Goal: Task Accomplishment & Management: Manage account settings

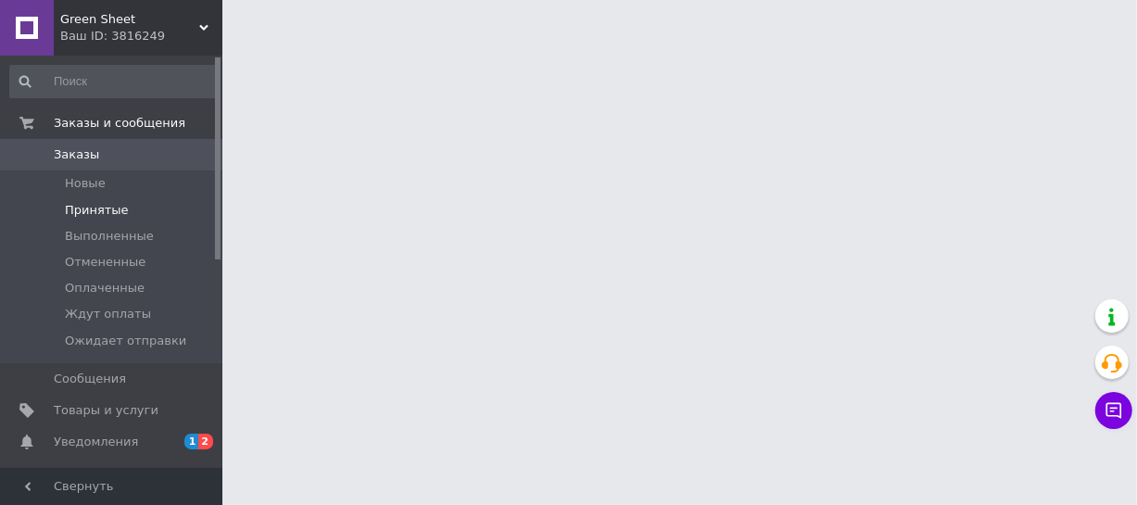
click at [101, 212] on span "Принятые" at bounding box center [97, 210] width 64 height 17
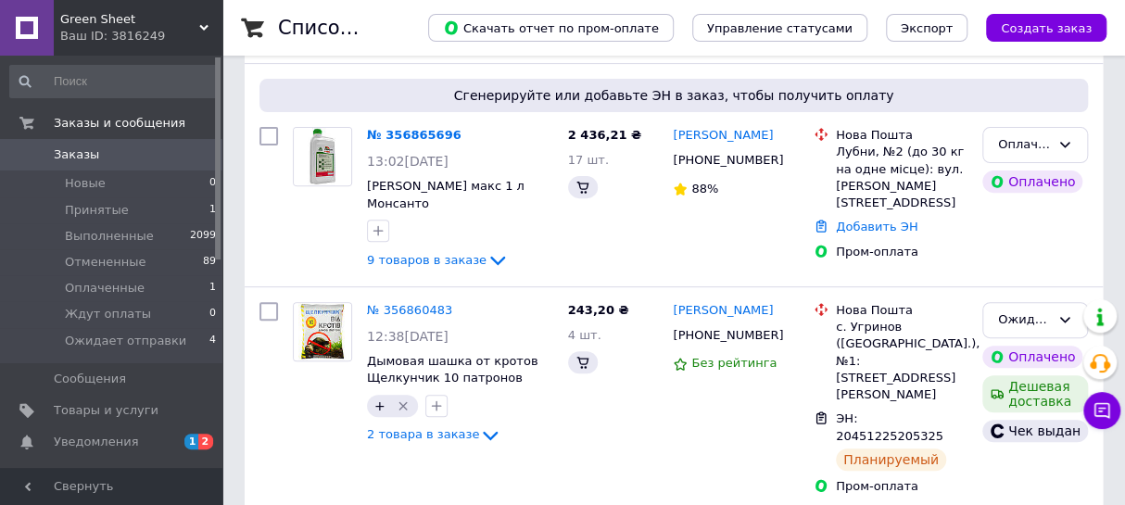
scroll to position [280, 0]
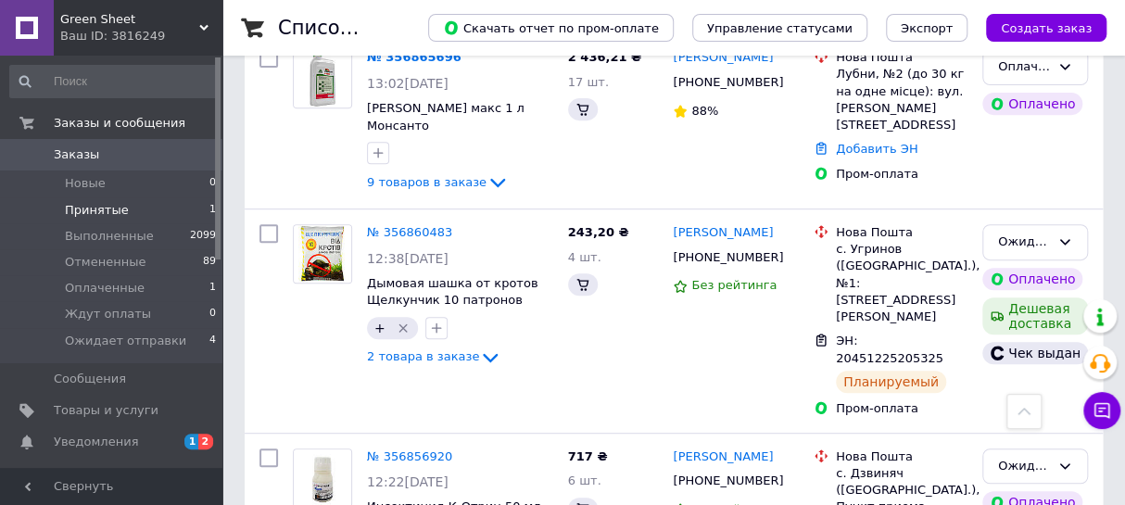
click at [86, 212] on span "Принятые" at bounding box center [97, 210] width 64 height 17
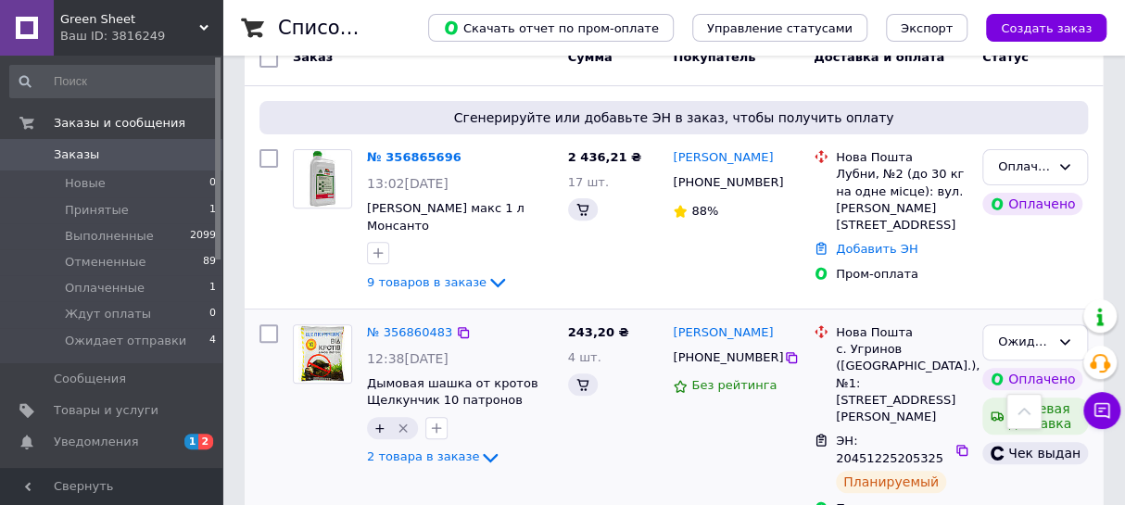
scroll to position [140, 0]
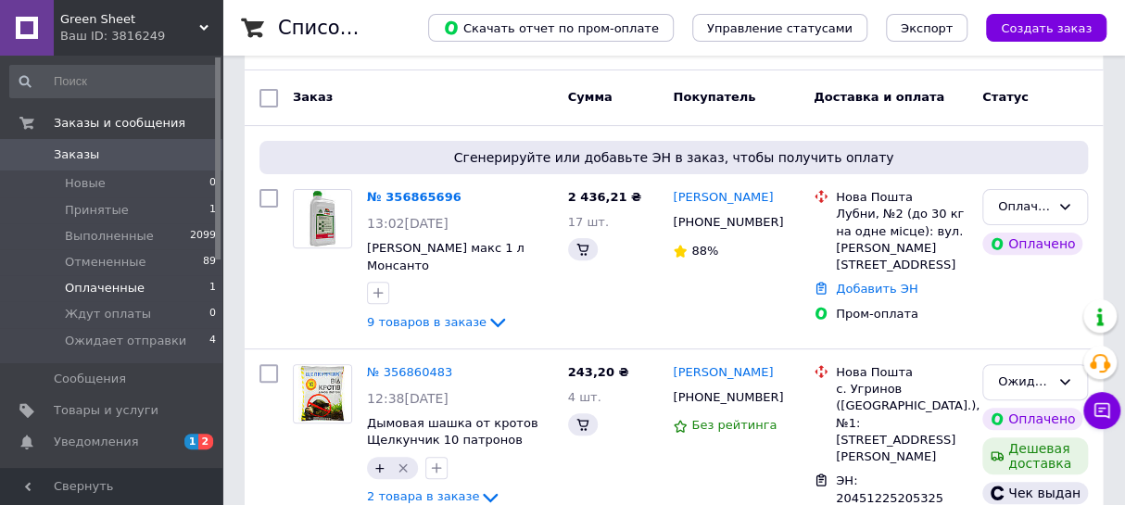
click at [104, 286] on span "Оплаченные" at bounding box center [105, 288] width 80 height 17
click at [99, 202] on span "Принятые" at bounding box center [97, 210] width 64 height 17
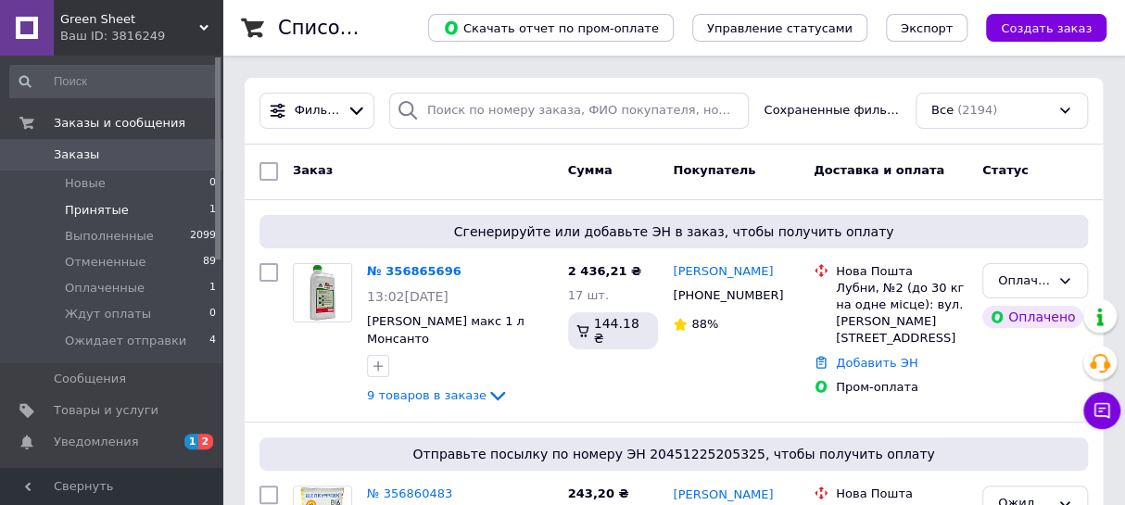
click at [90, 213] on span "Принятые" at bounding box center [97, 210] width 64 height 17
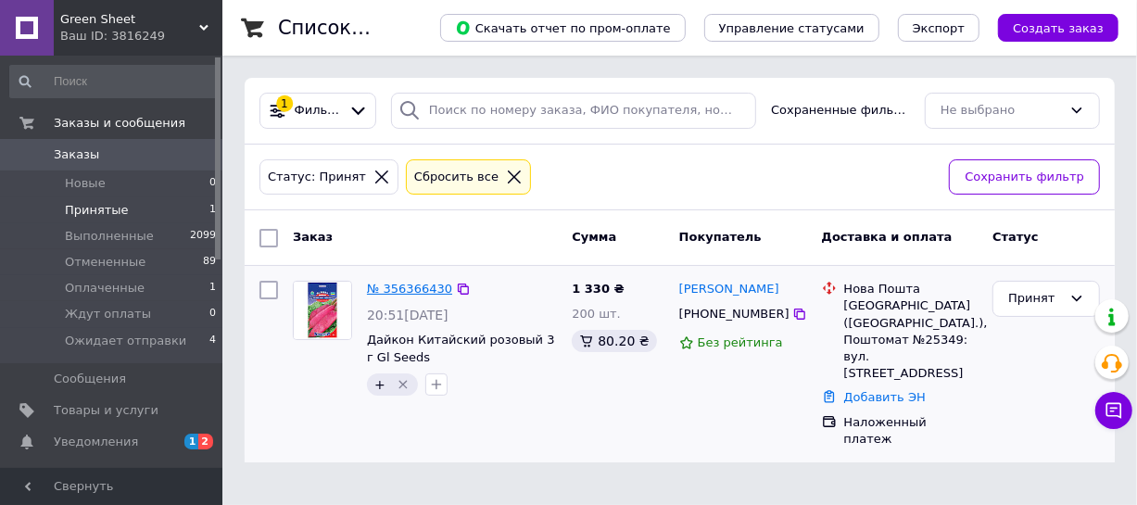
click at [399, 283] on link "№ 356366430" at bounding box center [409, 289] width 85 height 14
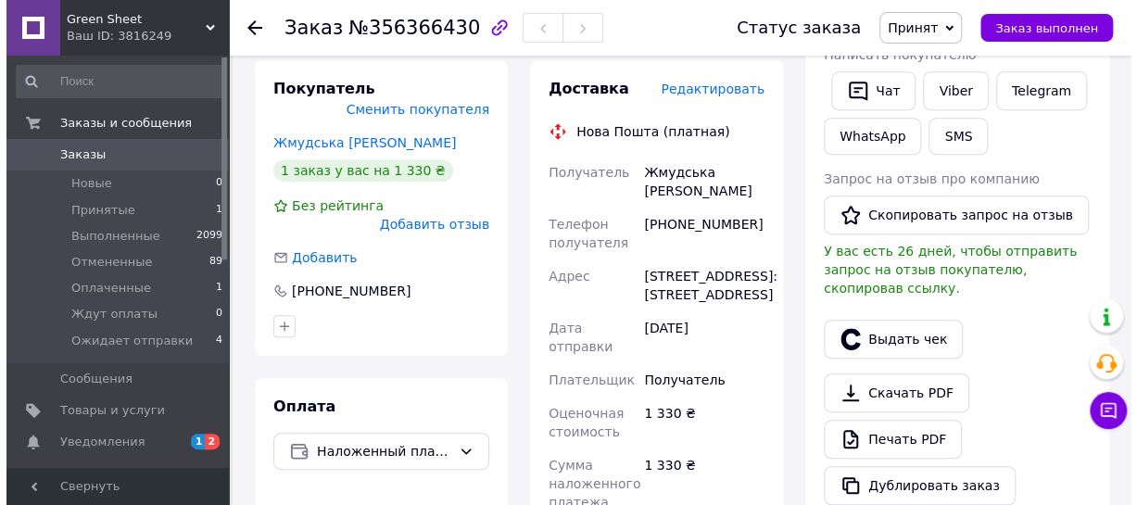
scroll to position [421, 0]
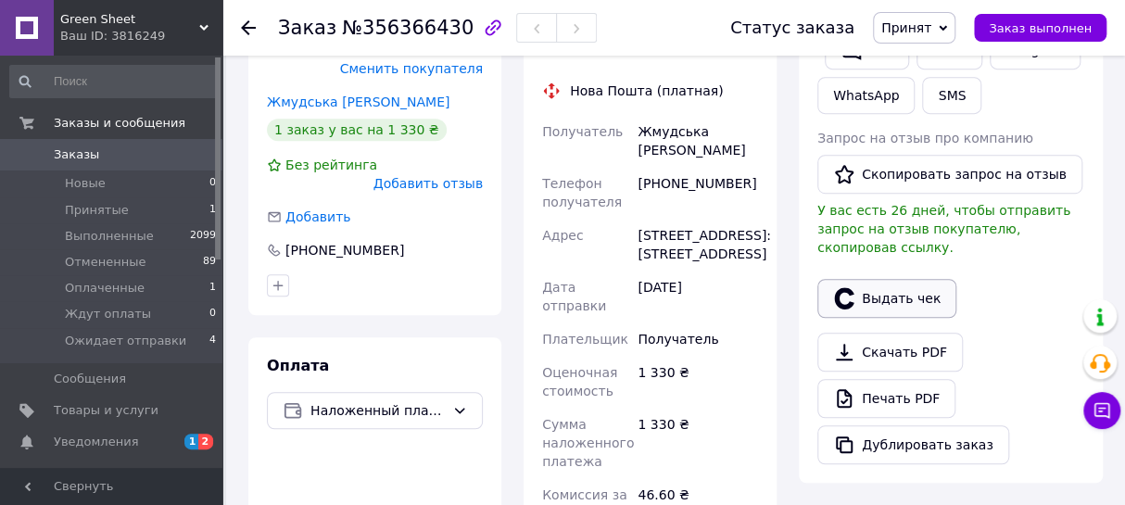
click at [871, 279] on button "Выдать чек" at bounding box center [886, 298] width 139 height 39
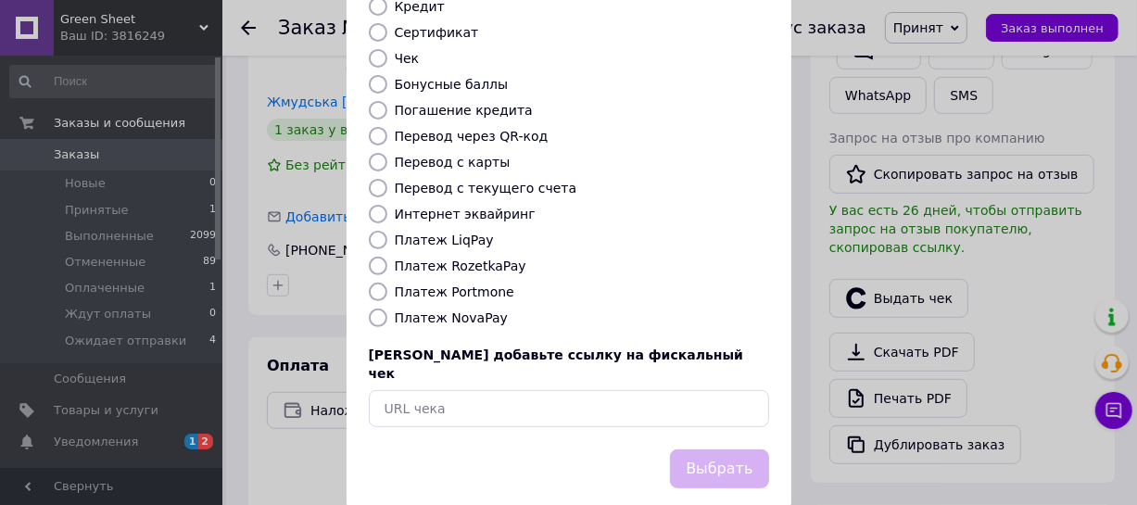
scroll to position [291, 0]
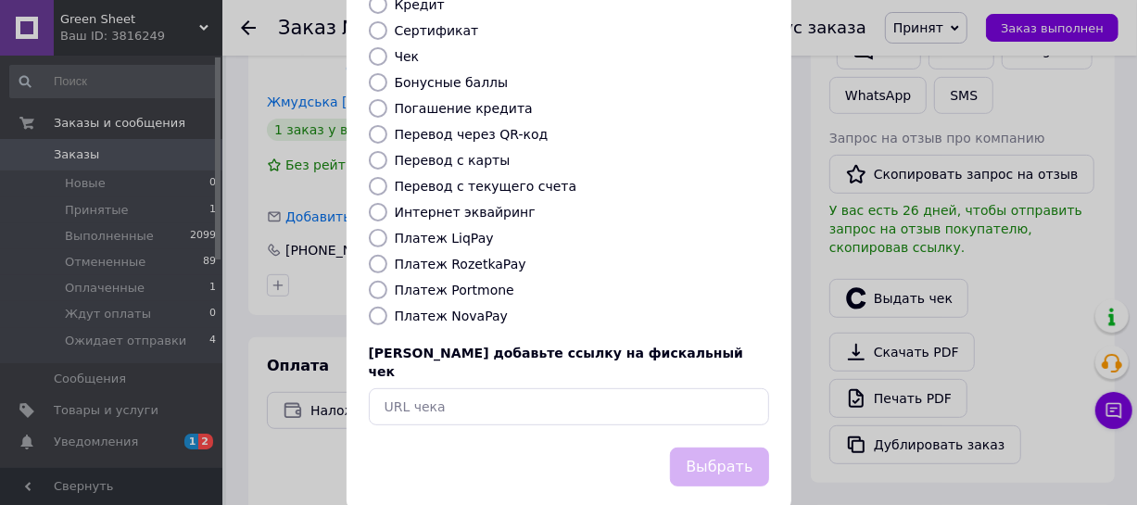
click at [441, 309] on label "Платеж NovaPay" at bounding box center [451, 316] width 113 height 15
click at [387, 307] on input "Платеж NovaPay" at bounding box center [378, 316] width 19 height 19
radio input "true"
click at [712, 448] on button "Выбрать" at bounding box center [719, 468] width 98 height 40
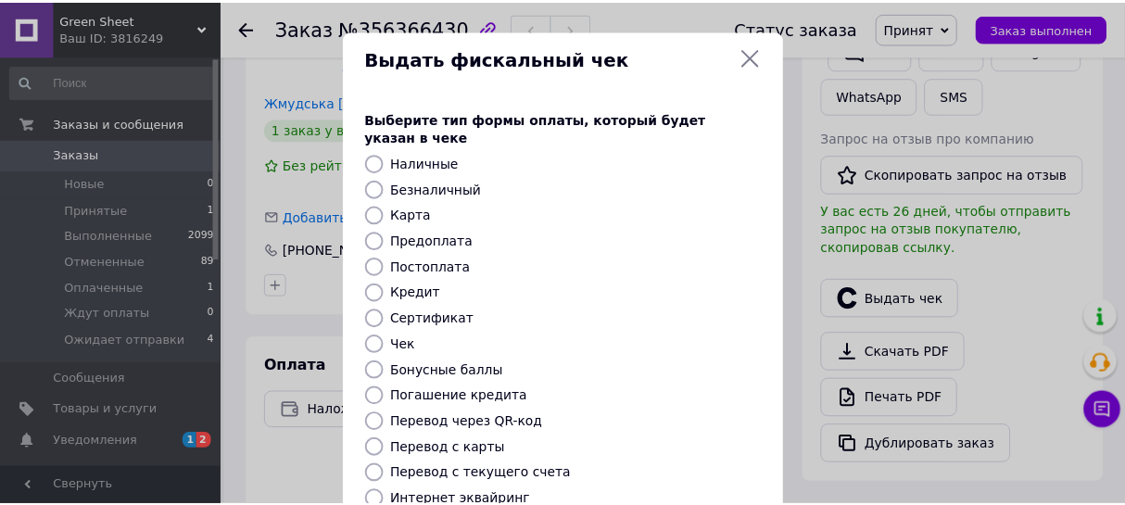
scroll to position [0, 0]
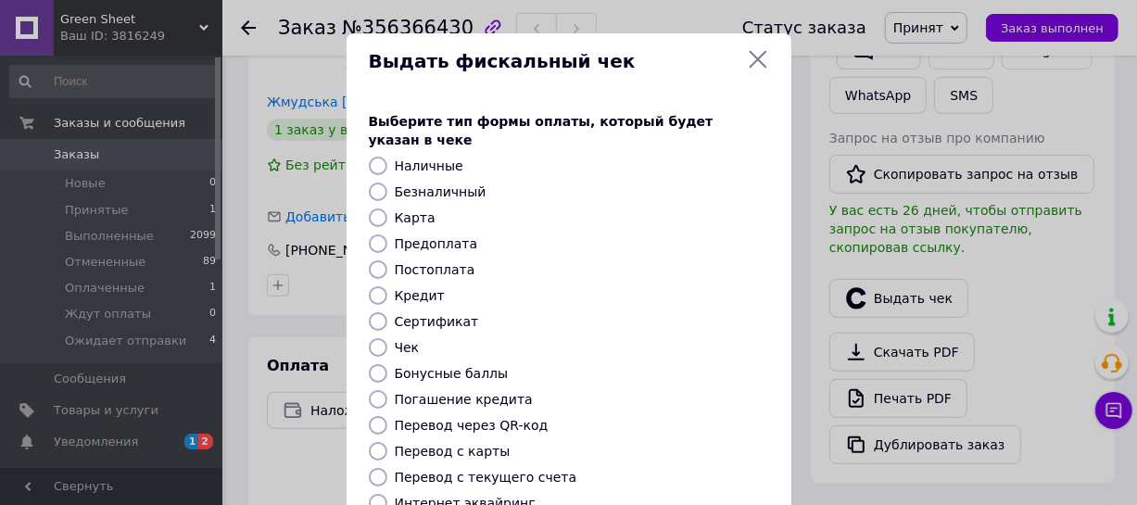
drag, startPoint x: 758, startPoint y: 55, endPoint x: 456, endPoint y: 19, distance: 304.3
click at [758, 55] on icon at bounding box center [758, 60] width 18 height 18
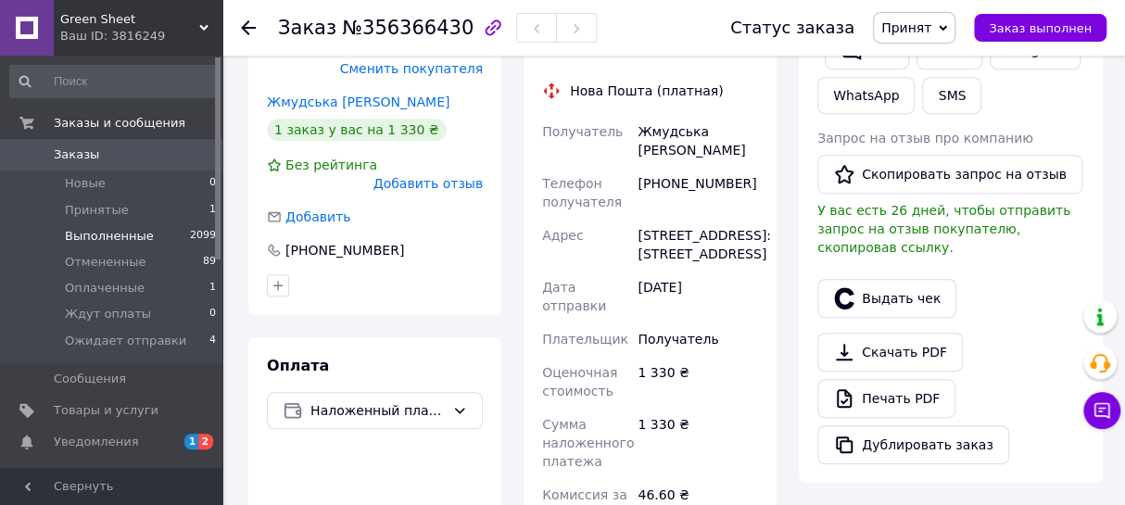
click at [90, 228] on span "Выполненные" at bounding box center [109, 236] width 89 height 17
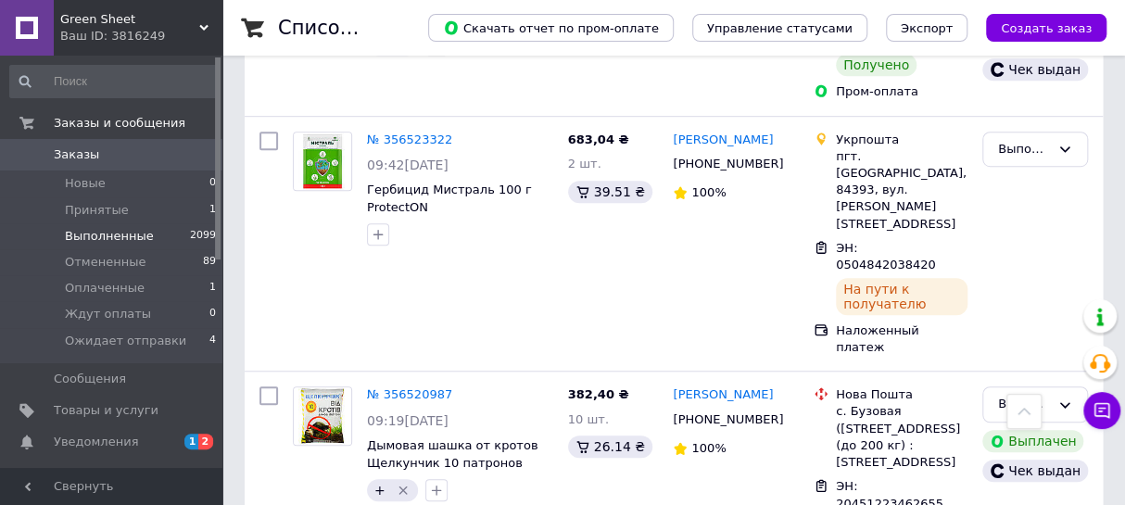
scroll to position [3589, 0]
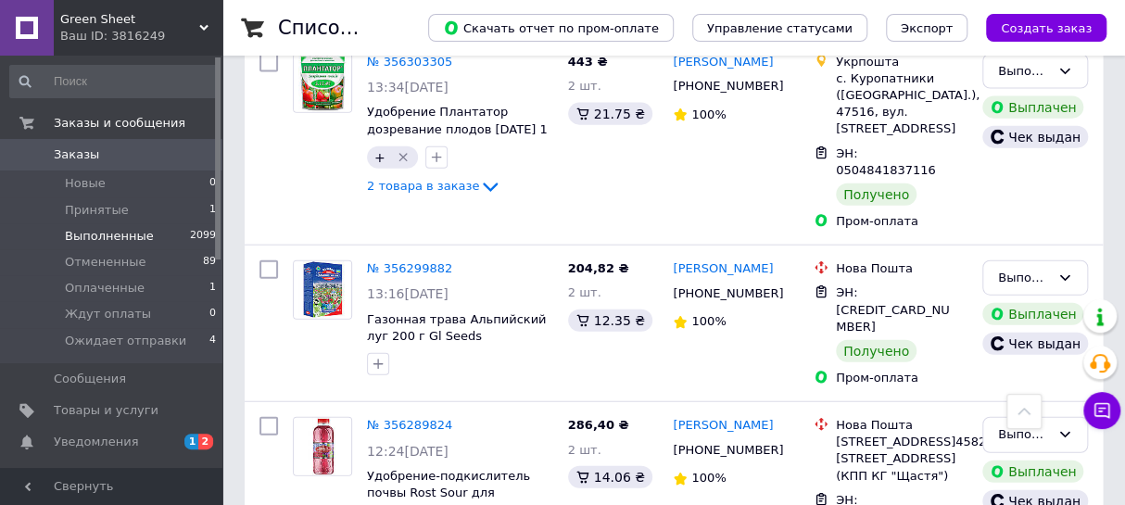
scroll to position [1965, 0]
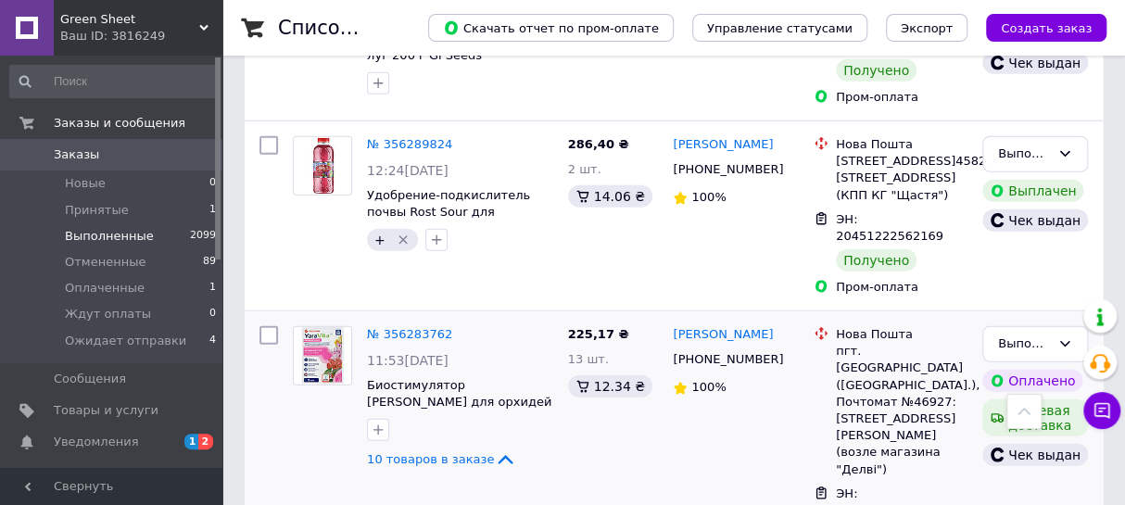
scroll to position [2105, 0]
click at [431, 453] on span "10 товаров в заказе" at bounding box center [430, 460] width 127 height 14
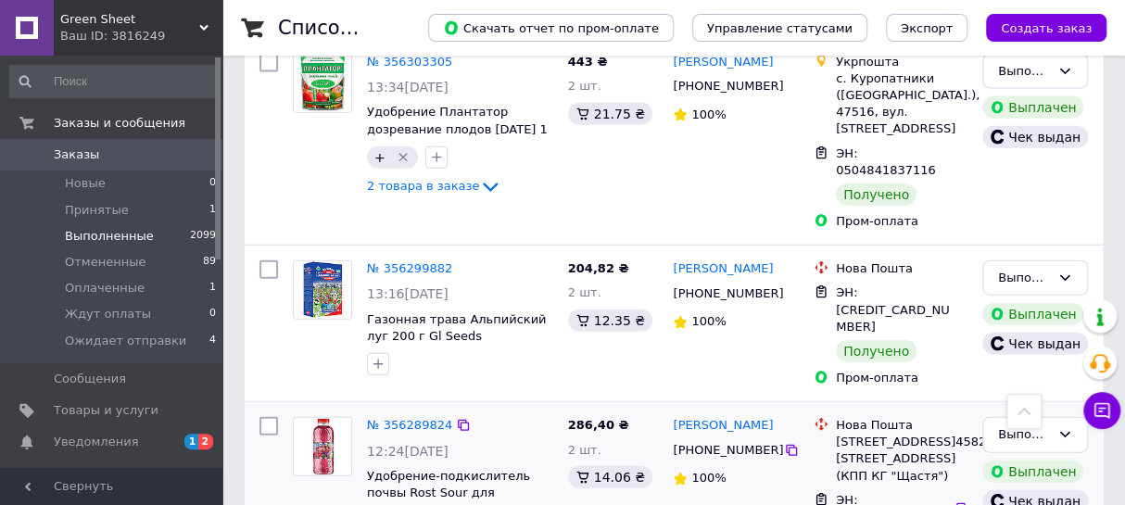
drag, startPoint x: 540, startPoint y: 231, endPoint x: 364, endPoint y: 213, distance: 176.9
click at [364, 410] on div "№ 356289824 12:24, 08.08.2025 Удобрение-подкислитель почвы Rost Sour для гортен…" at bounding box center [460, 475] width 201 height 130
copy span "Удобрение-подкислитель почвы Rost Sour для гортензий 1.2 л"
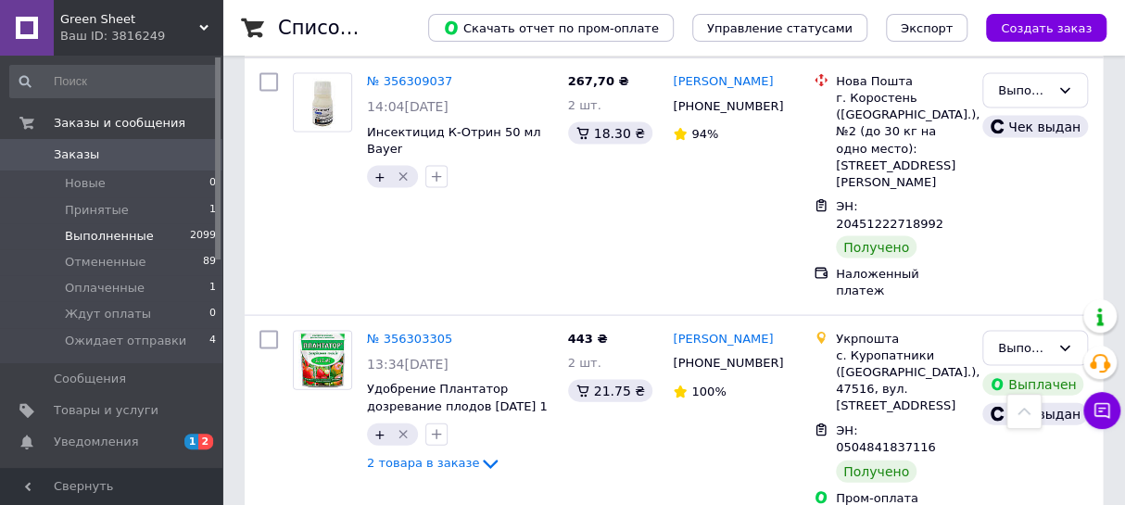
scroll to position [1544, 0]
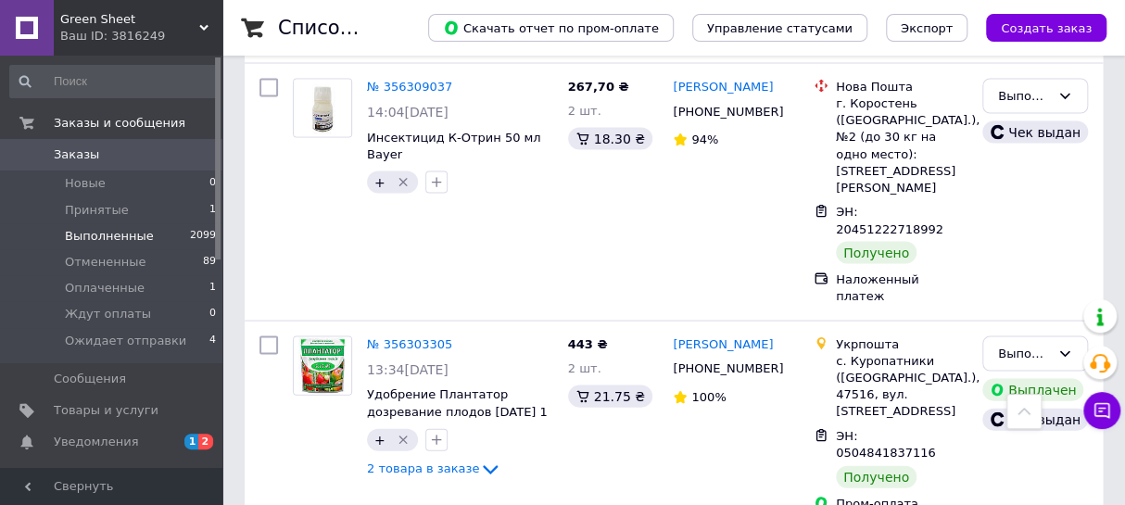
drag, startPoint x: 453, startPoint y: 370, endPoint x: 364, endPoint y: 348, distance: 91.5
copy div "Газонная трава Альпийский луг 200 г Gl Seeds"
click at [401, 432] on icon "Удалить метку" at bounding box center [403, 439] width 15 height 15
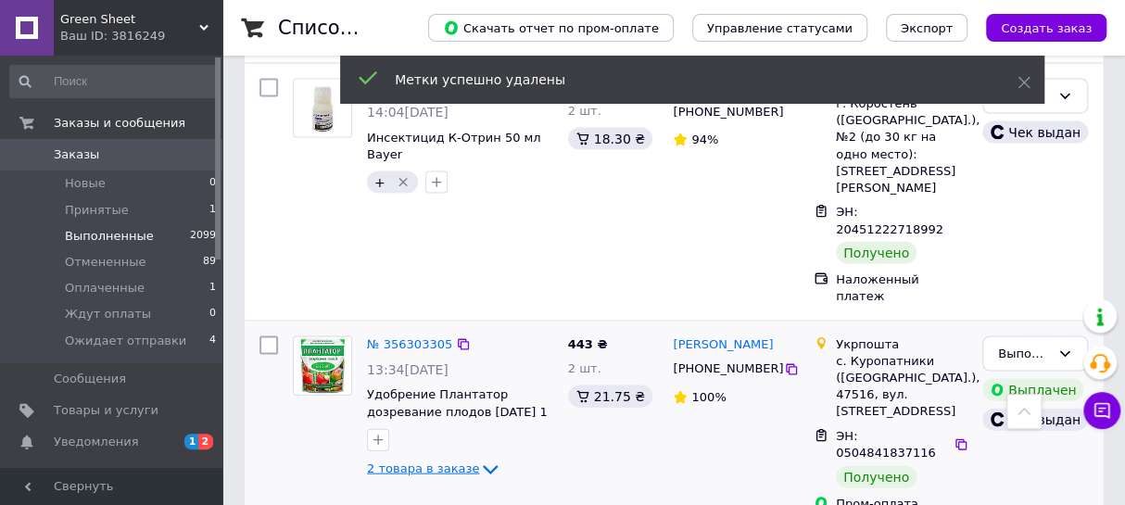
click at [479, 458] on icon at bounding box center [490, 469] width 22 height 22
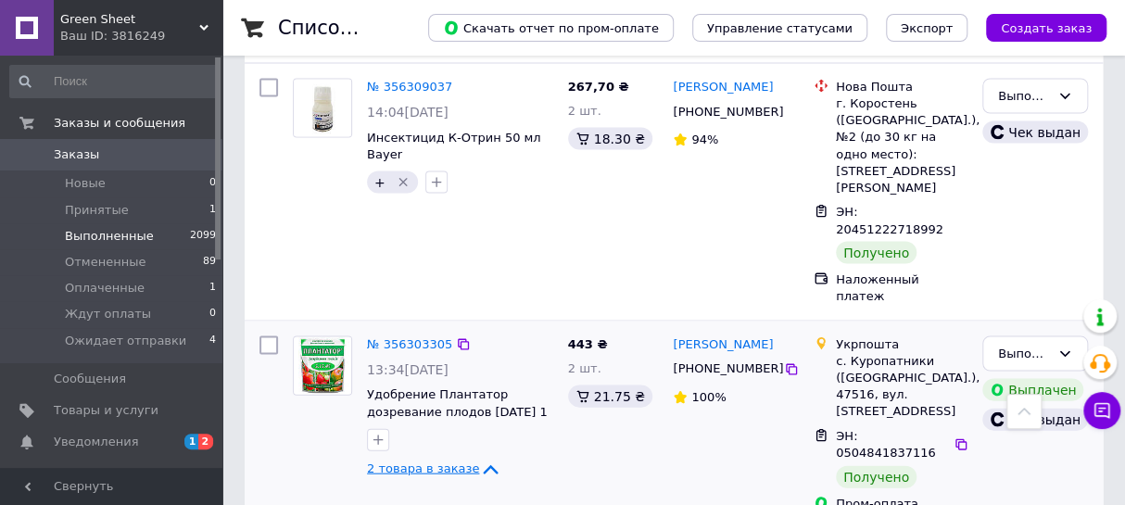
click at [452, 461] on span "2 товара в заказе" at bounding box center [423, 468] width 112 height 14
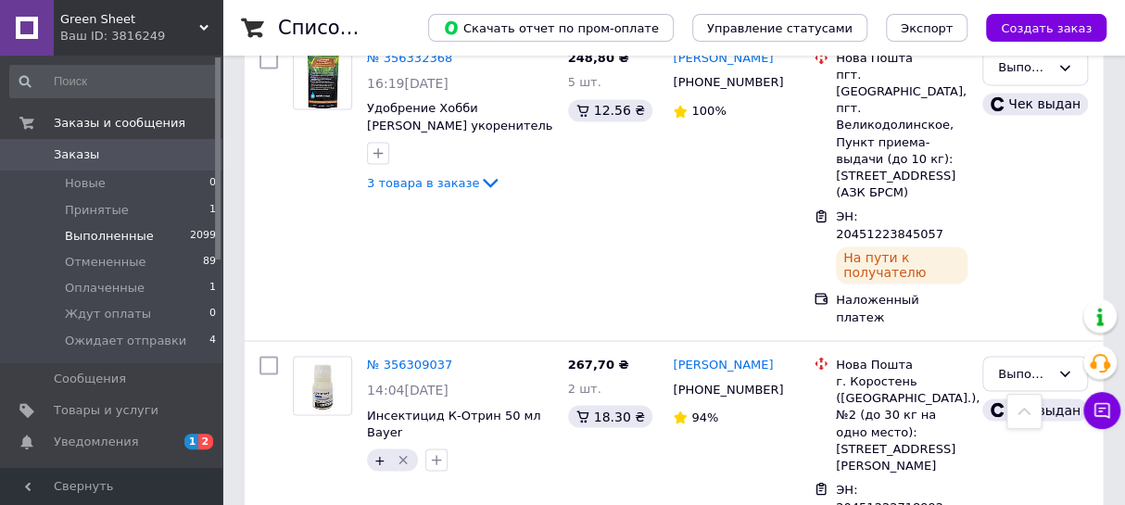
scroll to position [1263, 0]
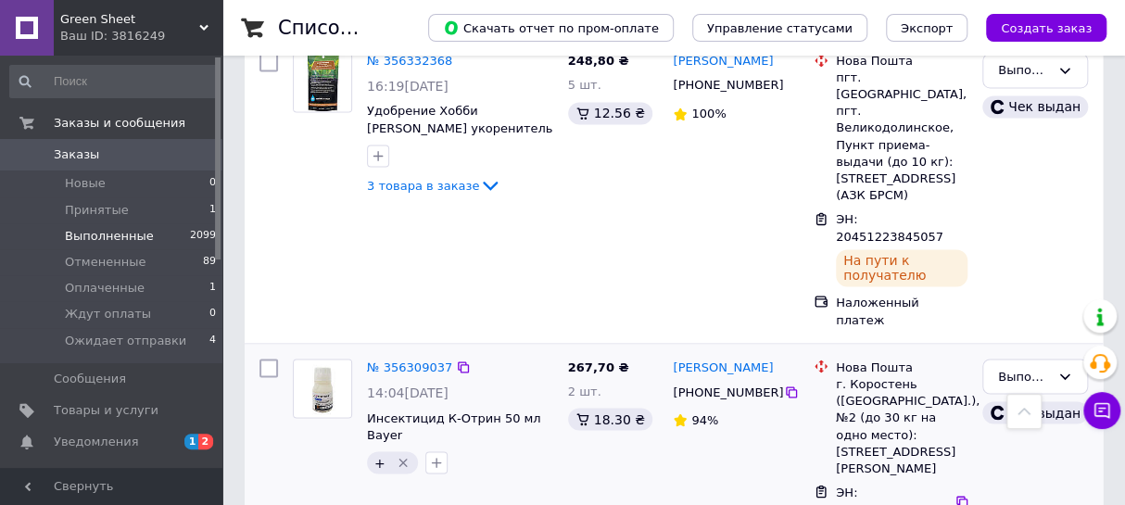
click at [402, 455] on icon "Удалить метку" at bounding box center [403, 462] width 15 height 15
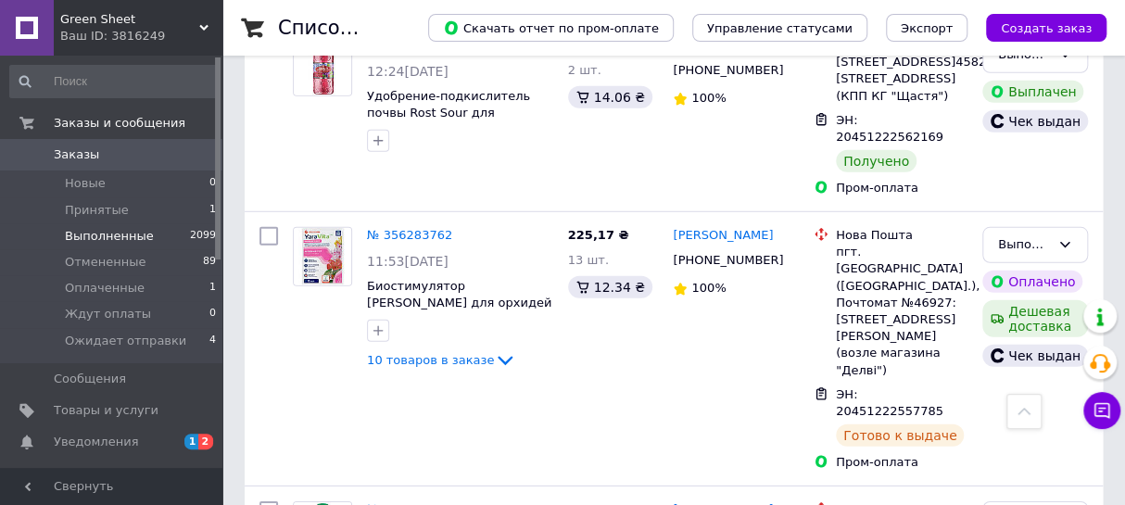
scroll to position [2246, 0]
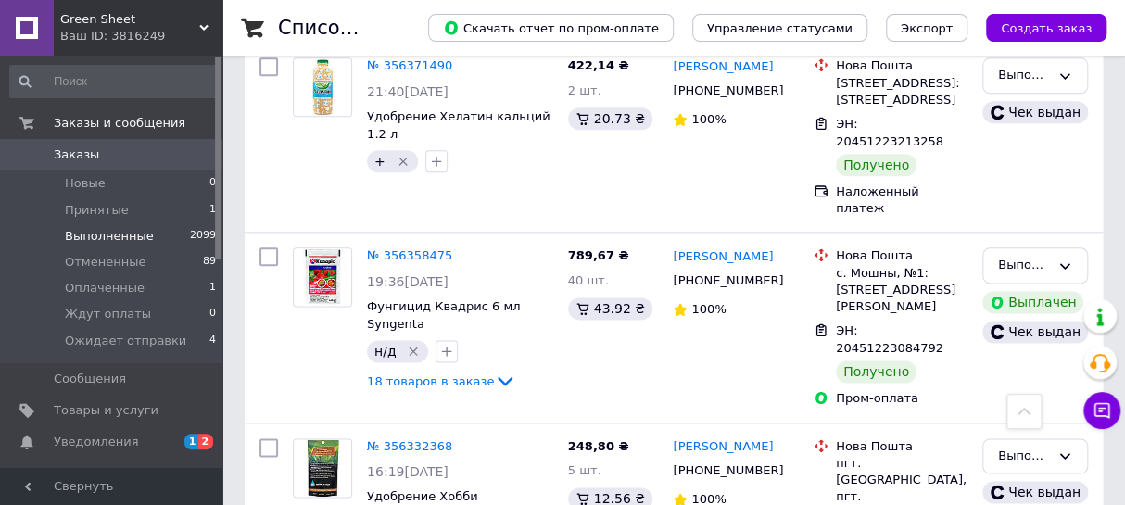
scroll to position [842, 0]
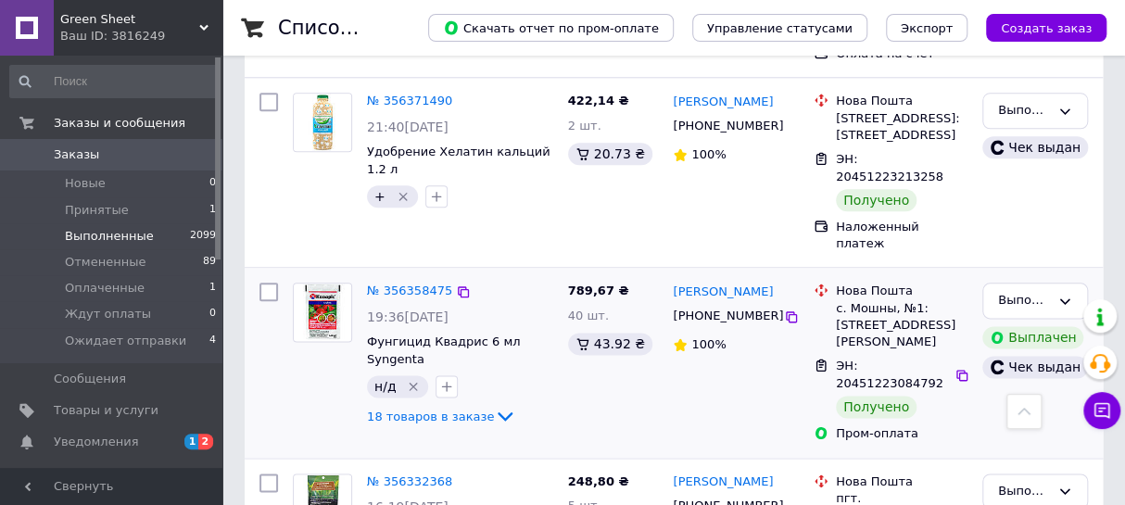
click at [410, 383] on icon "Удалить метку" at bounding box center [414, 387] width 8 height 8
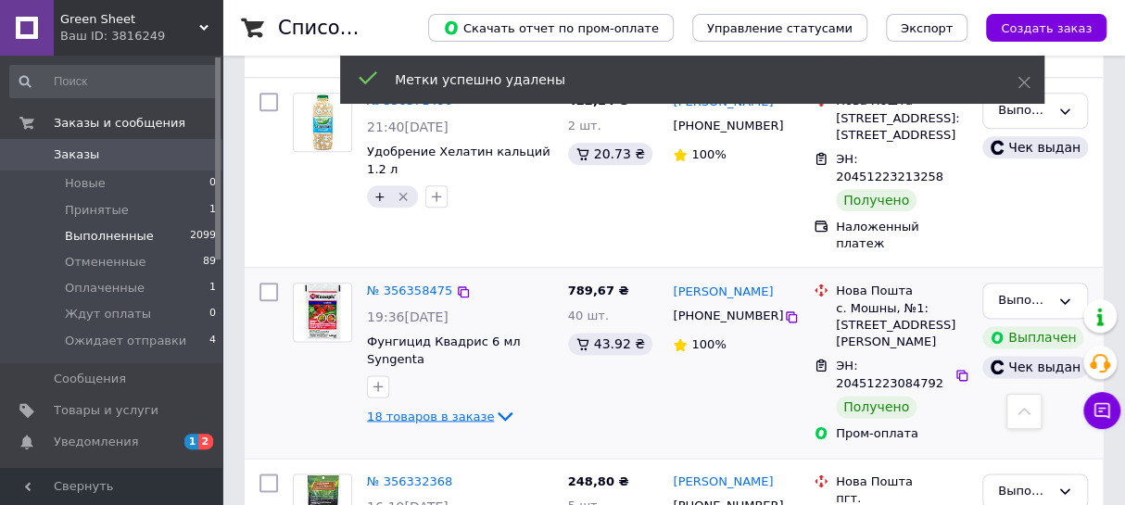
click at [467, 409] on span "18 товаров в заказе" at bounding box center [430, 416] width 127 height 14
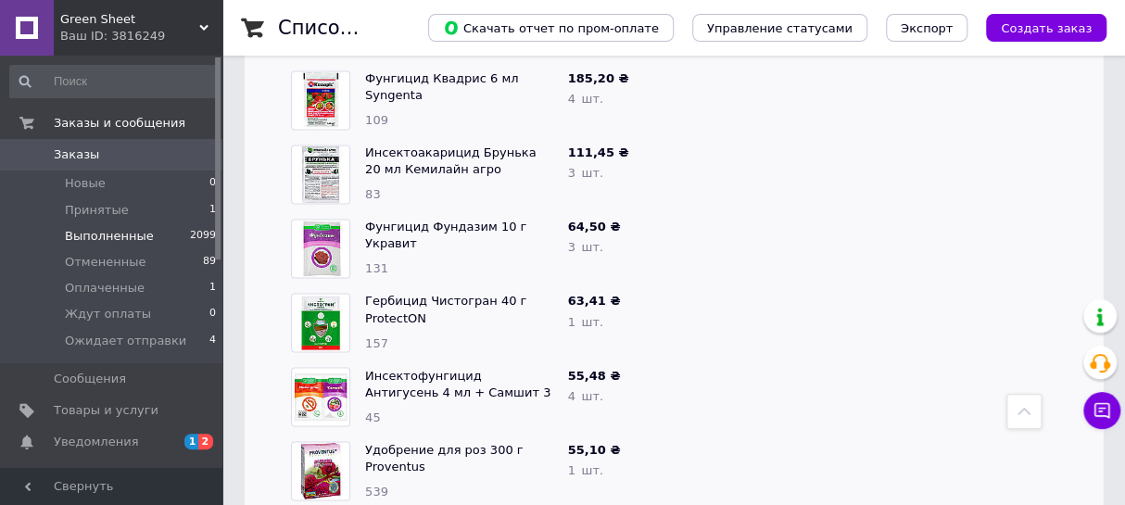
scroll to position [1263, 0]
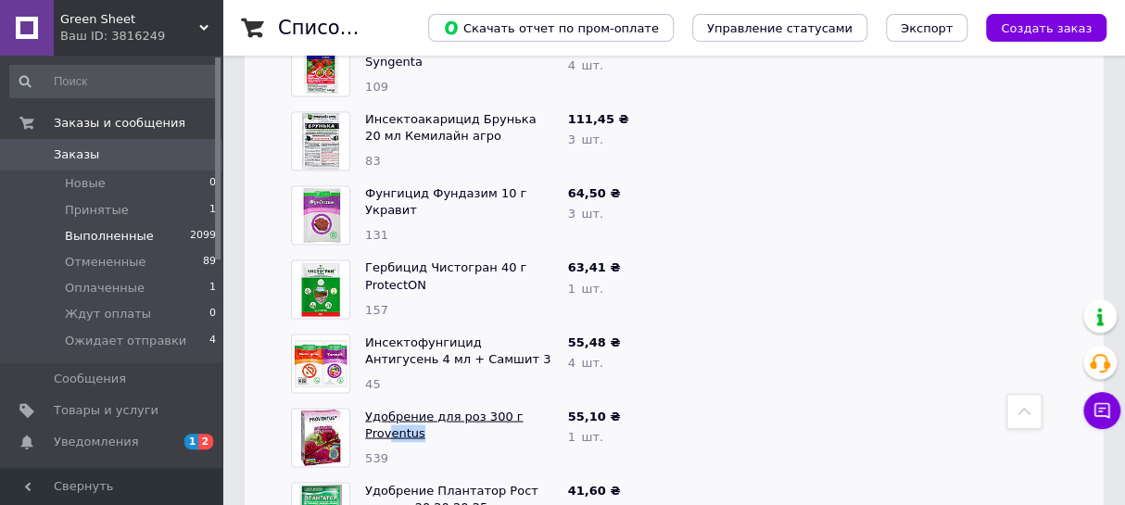
drag, startPoint x: 423, startPoint y: 313, endPoint x: 387, endPoint y: 310, distance: 35.4
click at [387, 408] on span "Удобрение для роз 300 г Proventus" at bounding box center [459, 425] width 188 height 34
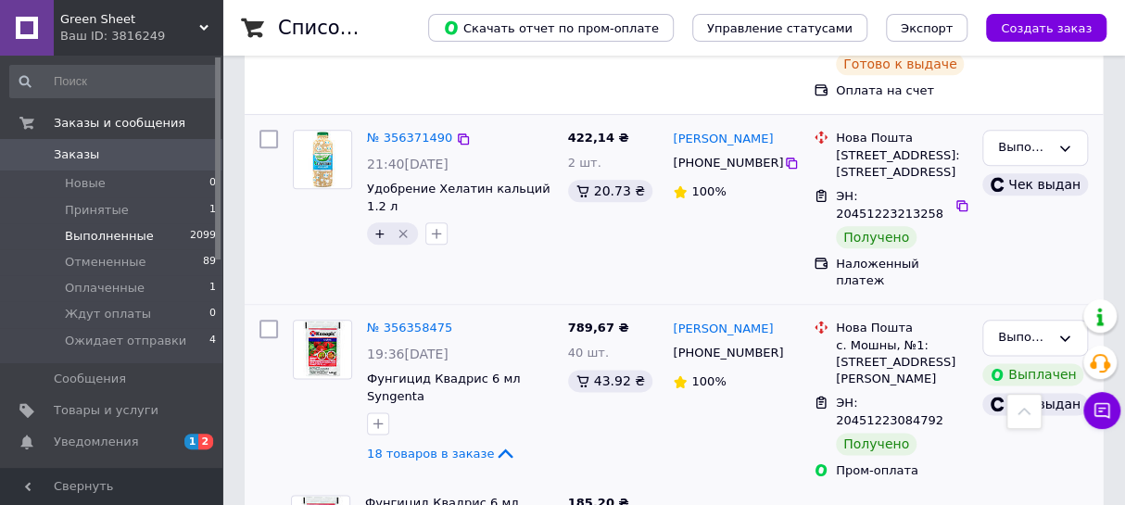
scroll to position [842, 0]
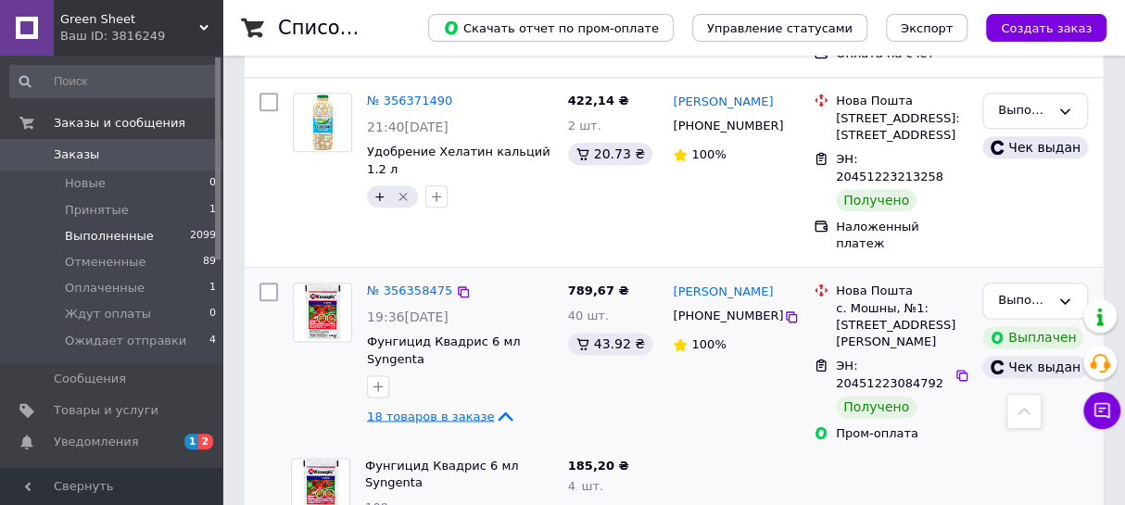
click at [409, 409] on span "18 товаров в заказе" at bounding box center [430, 416] width 127 height 14
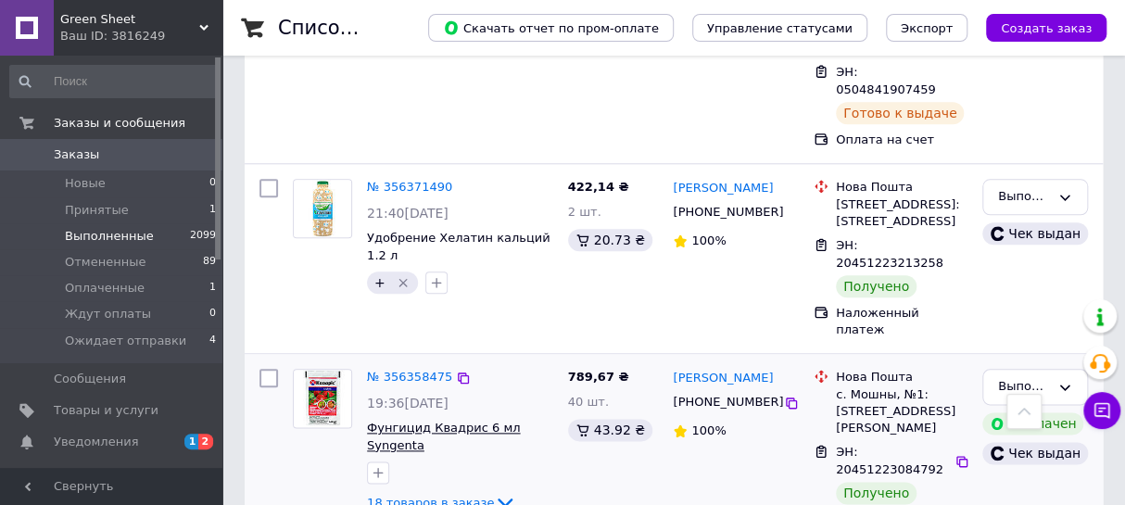
scroll to position [701, 0]
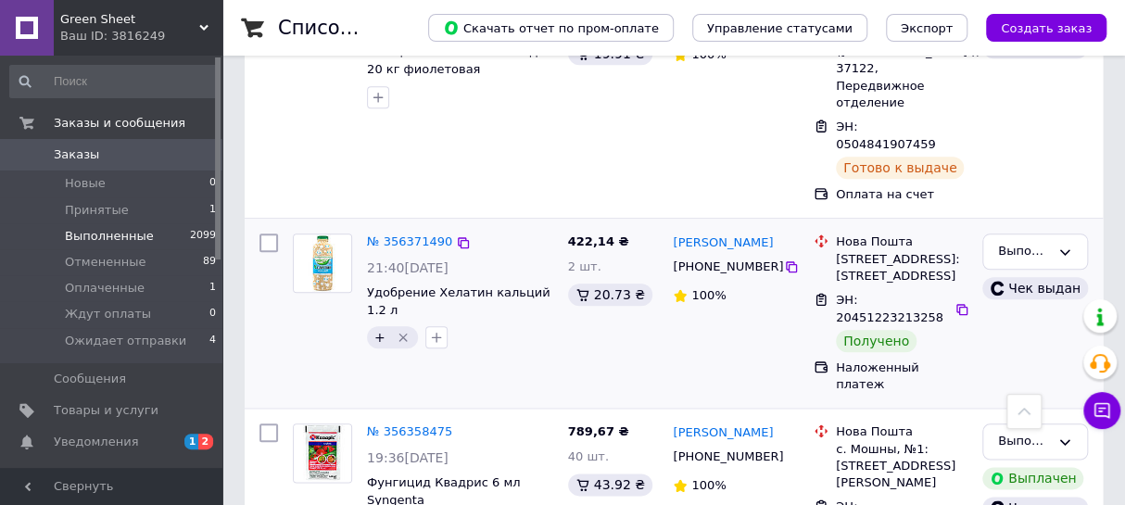
click at [402, 334] on icon "Удалить метку" at bounding box center [402, 338] width 8 height 8
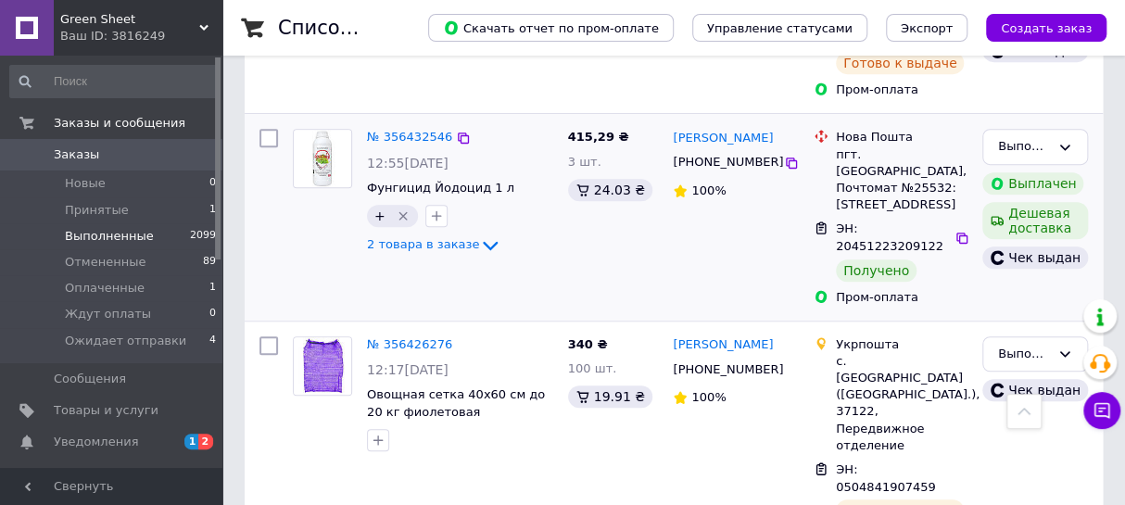
scroll to position [280, 0]
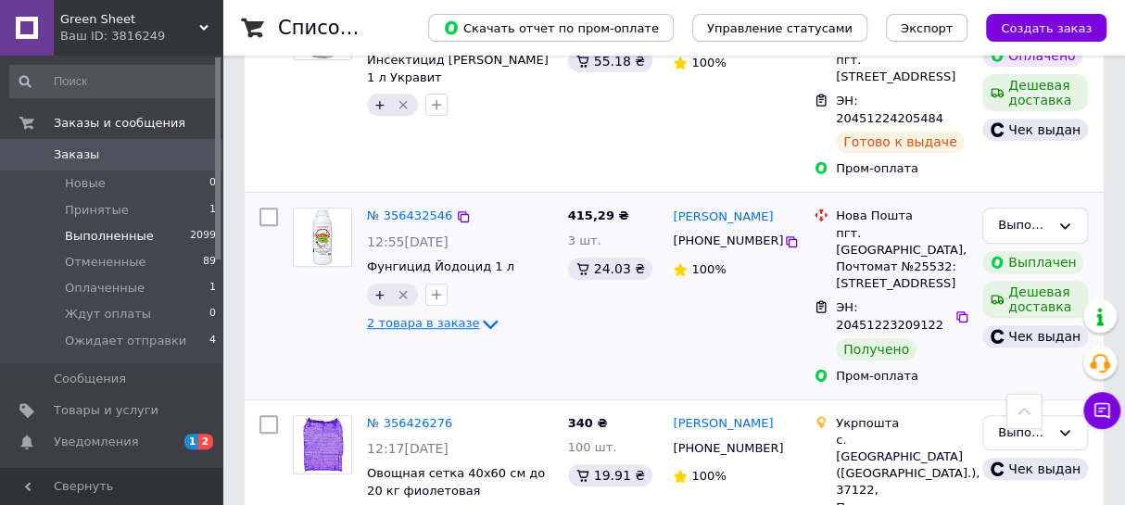
click at [479, 313] on icon at bounding box center [490, 324] width 22 height 22
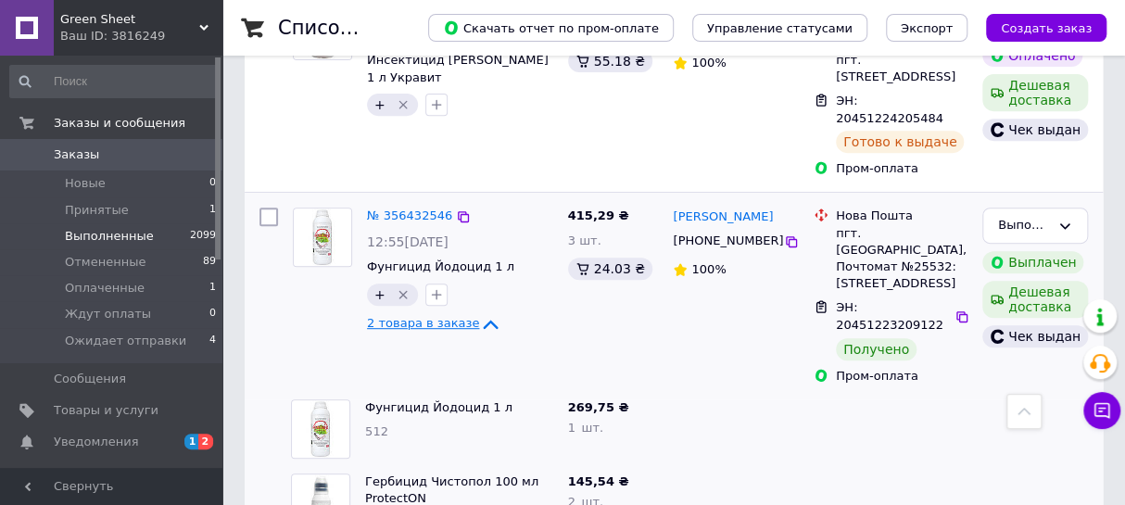
click at [401, 287] on icon "Удалить метку" at bounding box center [403, 294] width 15 height 15
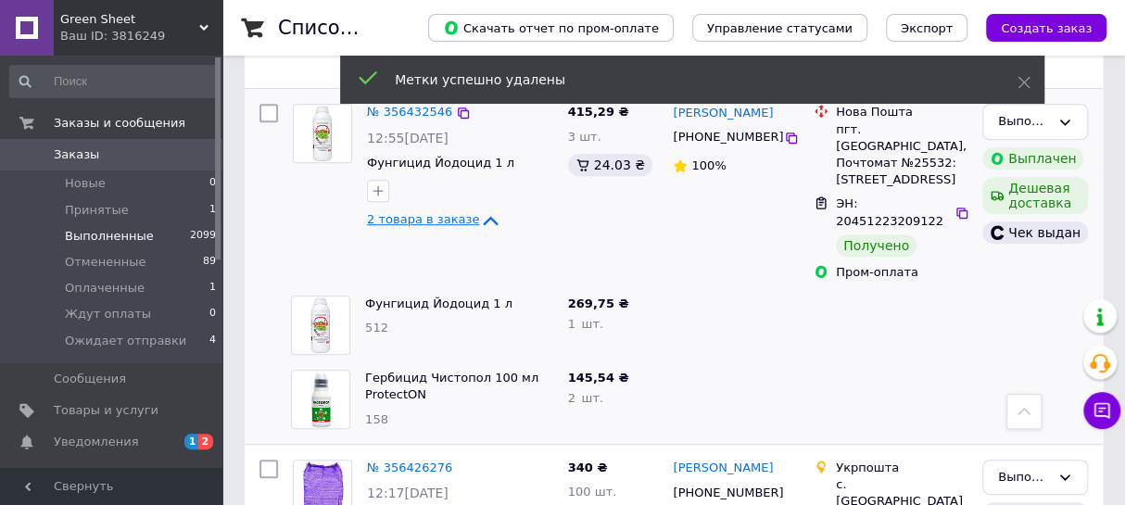
scroll to position [421, 0]
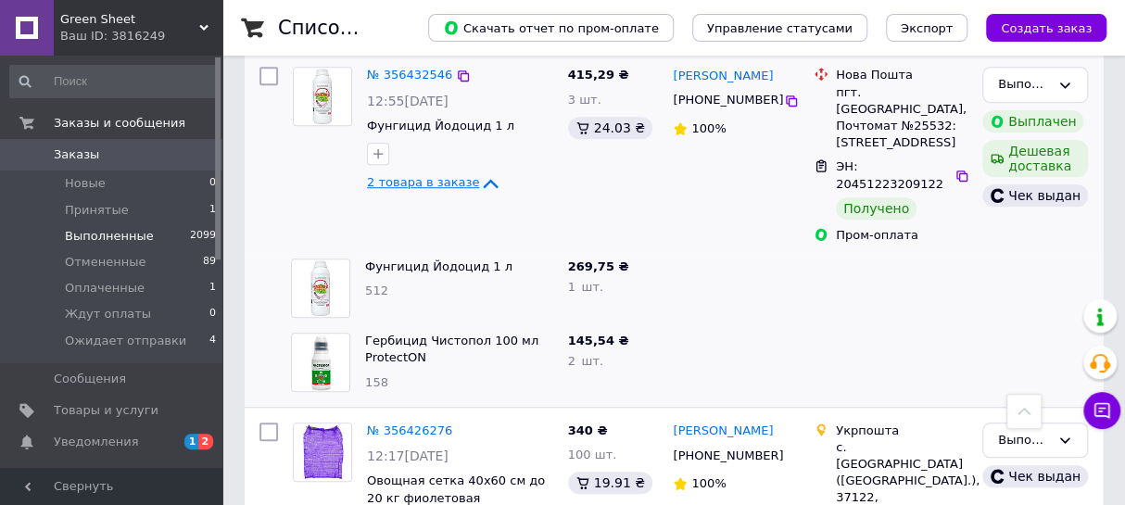
click at [395, 175] on span "2 товара в заказе" at bounding box center [423, 182] width 112 height 14
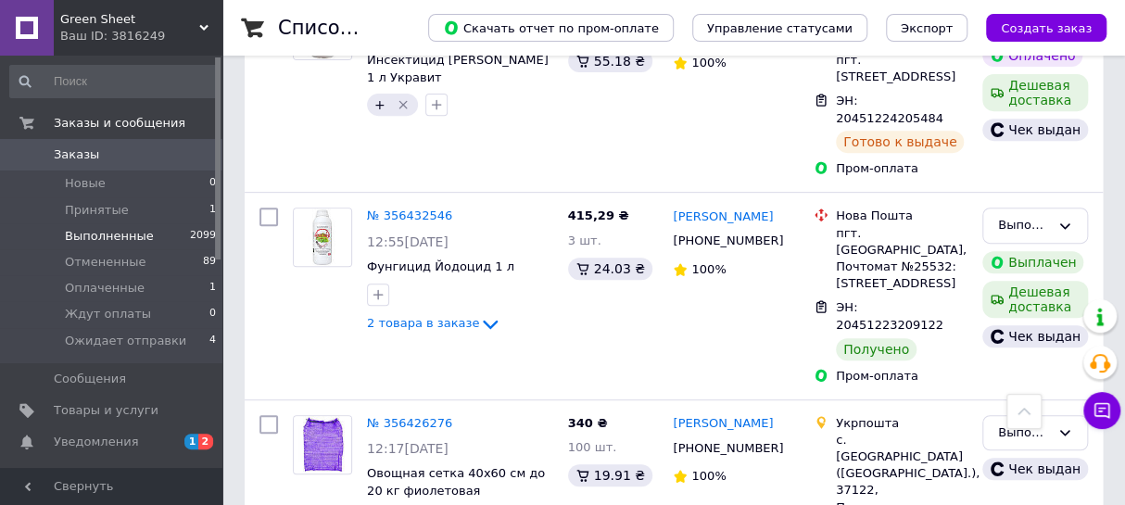
scroll to position [0, 0]
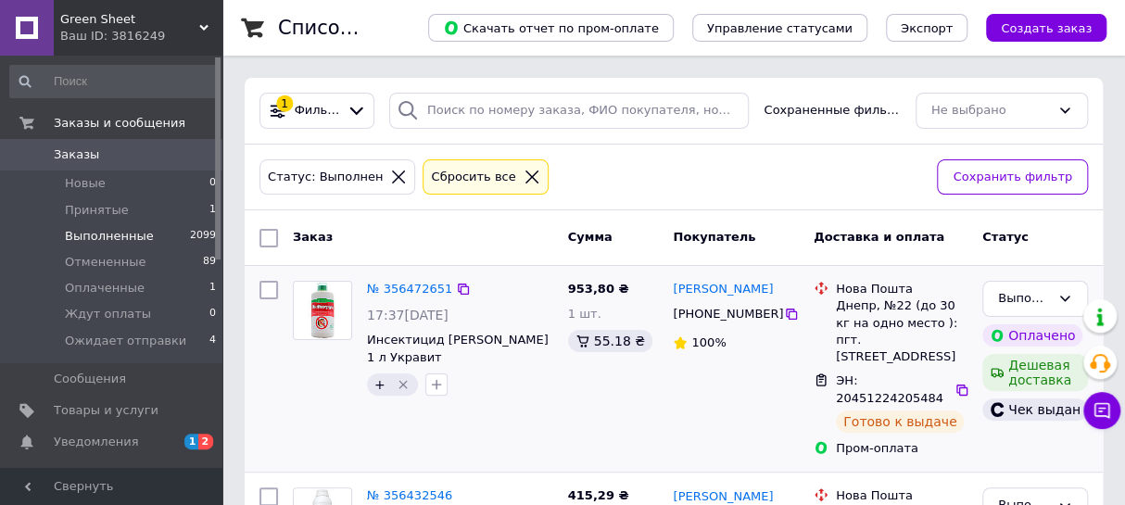
click at [399, 381] on icon "Удалить метку" at bounding box center [403, 384] width 15 height 15
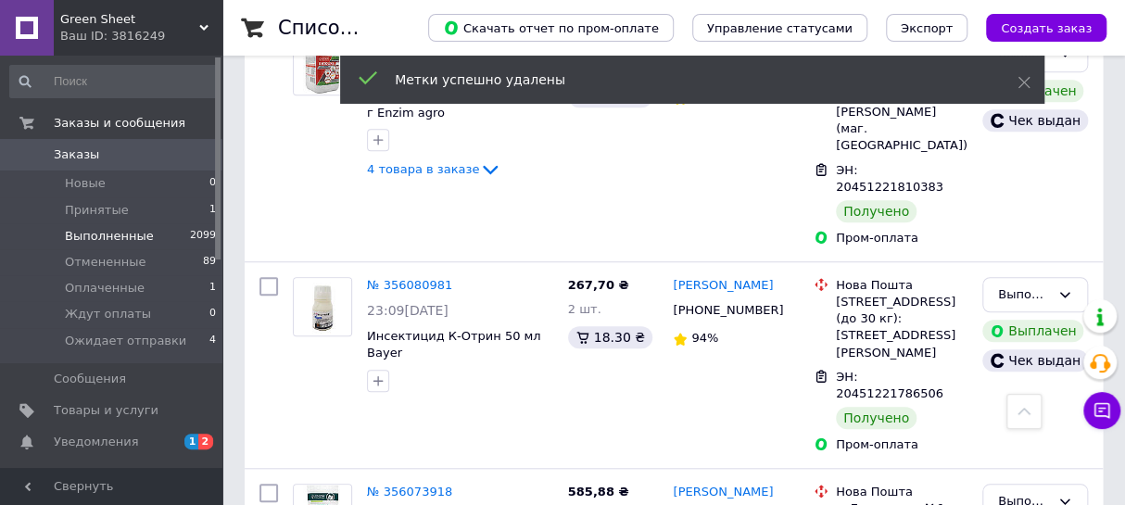
scroll to position [3635, 0]
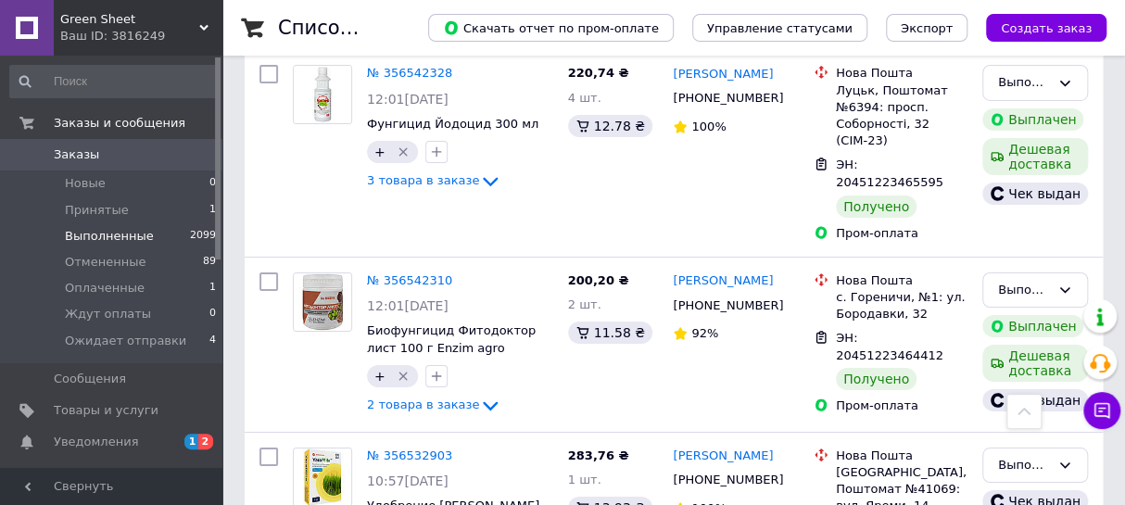
scroll to position [3589, 0]
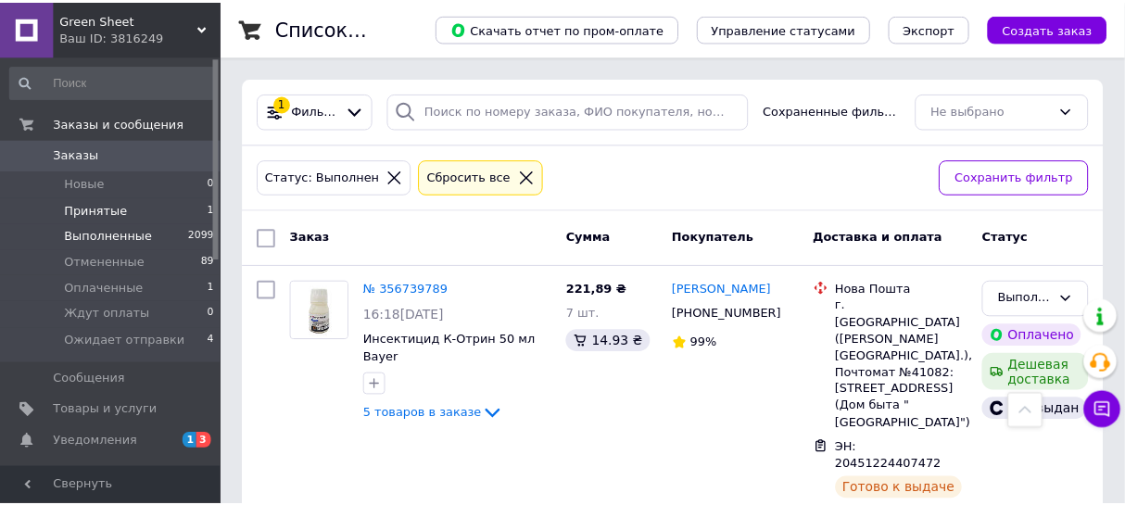
scroll to position [3589, 0]
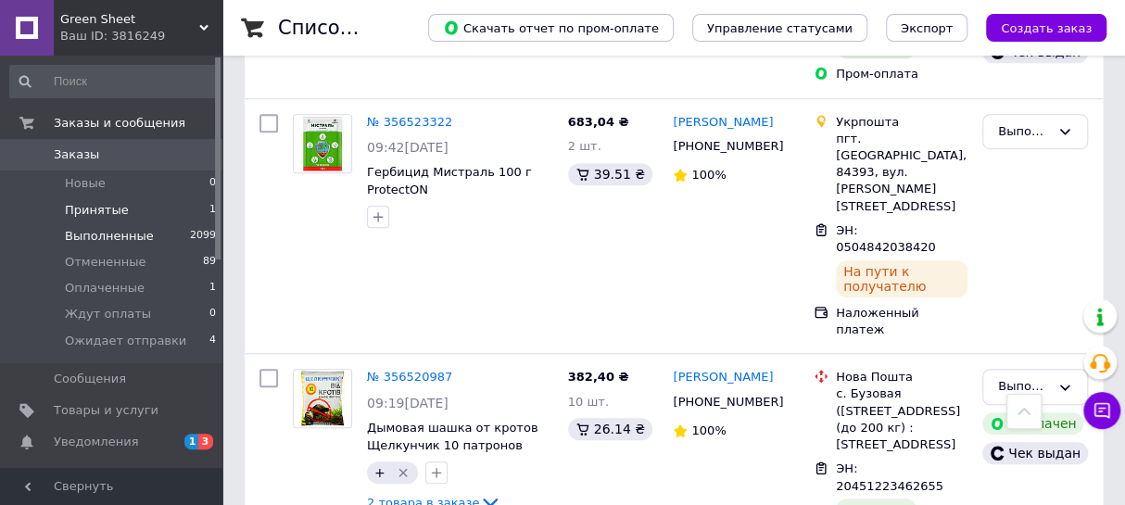
click at [158, 204] on li "Принятые 1" at bounding box center [113, 210] width 227 height 26
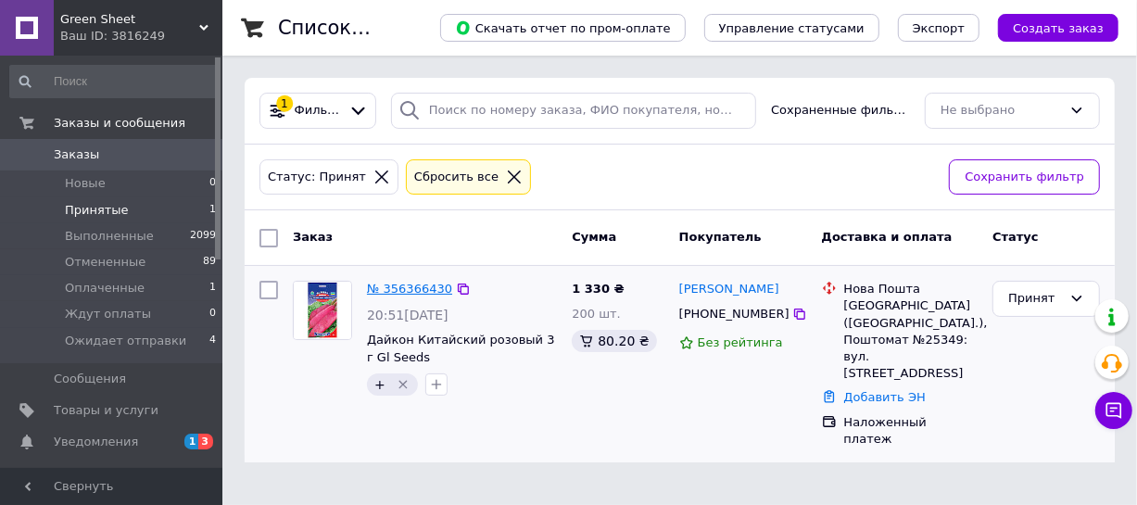
click at [418, 284] on link "№ 356366430" at bounding box center [409, 289] width 85 height 14
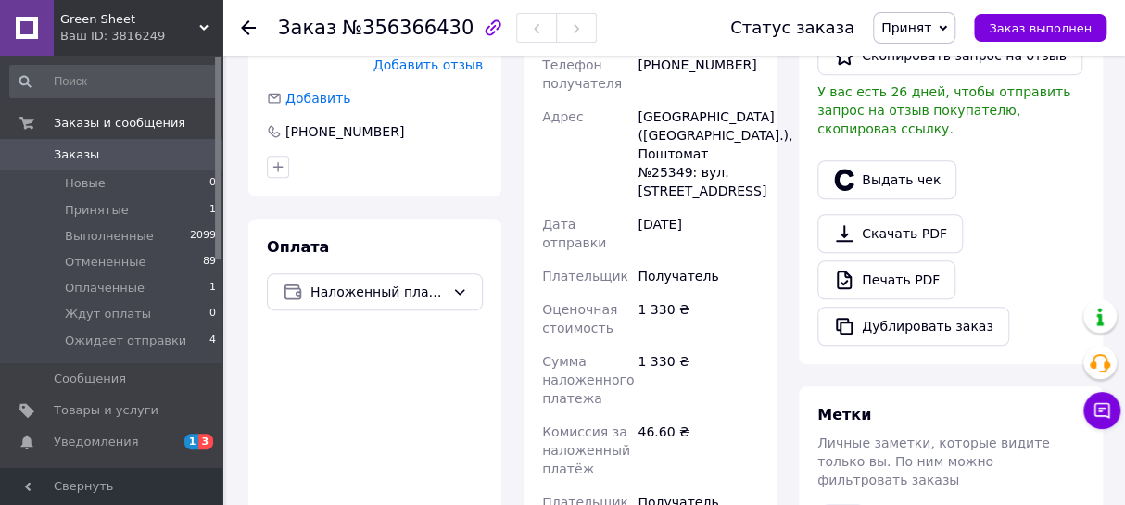
scroll to position [562, 0]
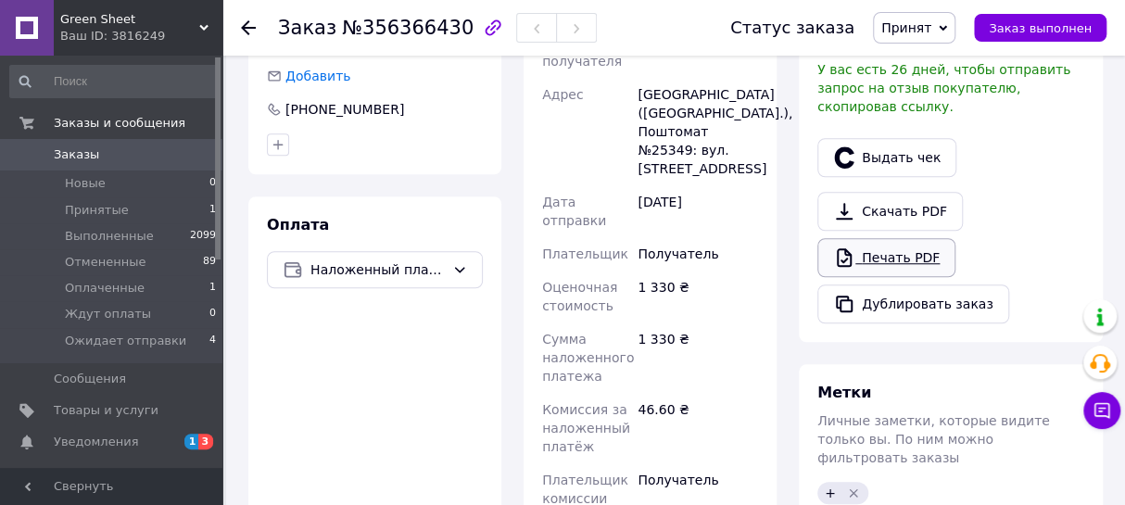
click at [876, 241] on link "Печать PDF" at bounding box center [886, 257] width 138 height 39
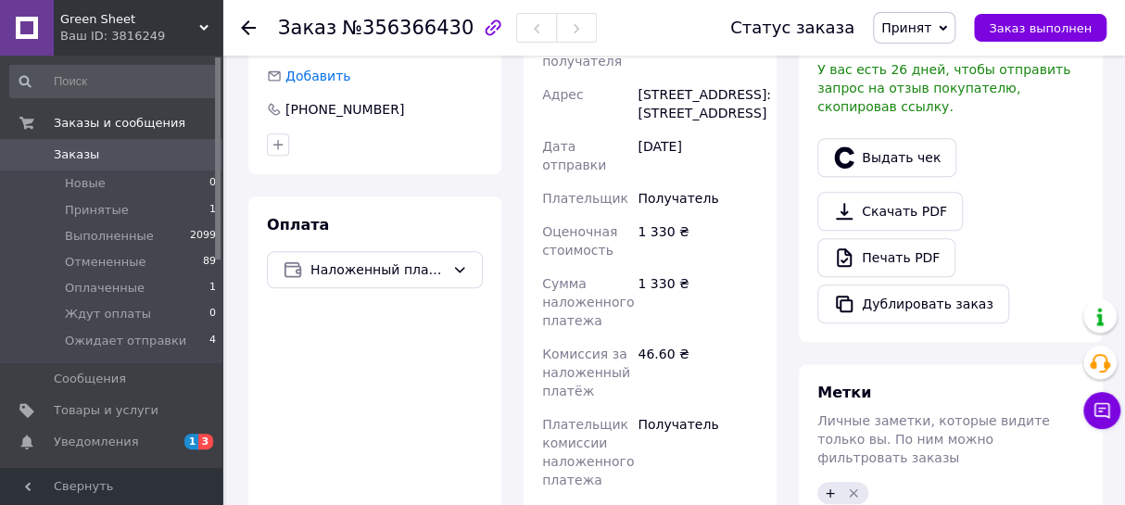
click at [922, 16] on span "Принят" at bounding box center [914, 28] width 82 height 32
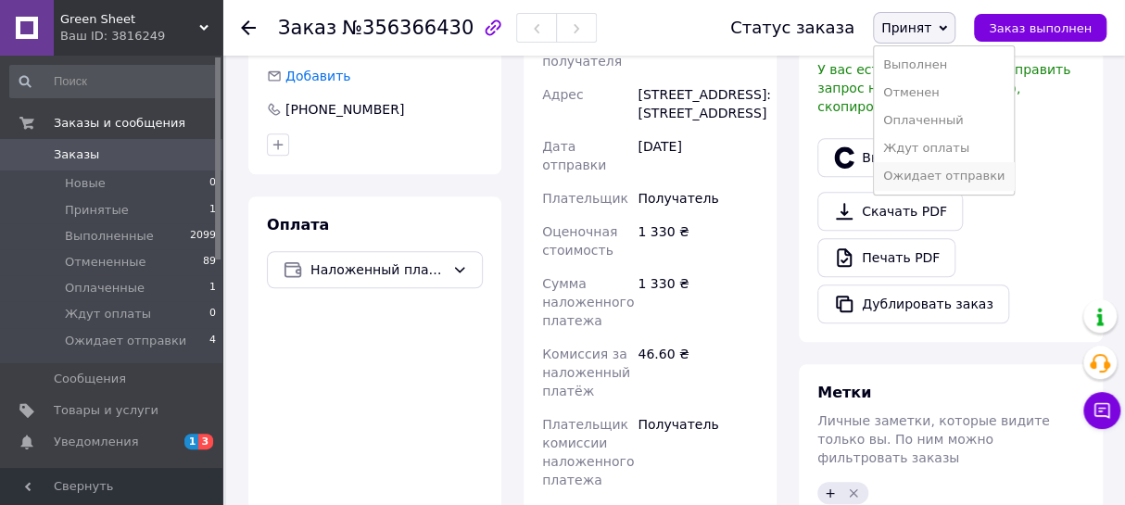
click at [922, 177] on li "Ожидает отправки" at bounding box center [944, 176] width 140 height 28
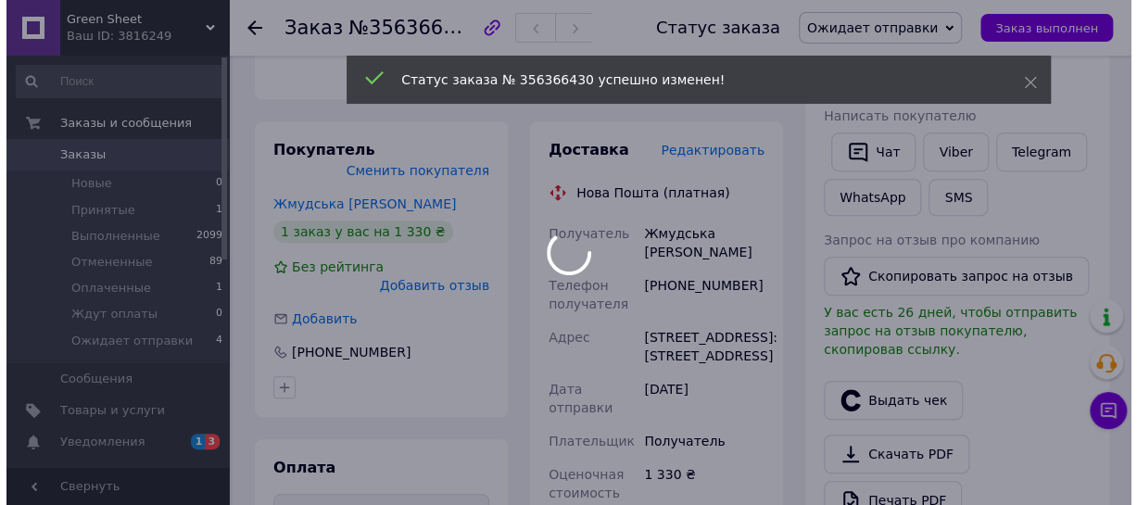
scroll to position [280, 0]
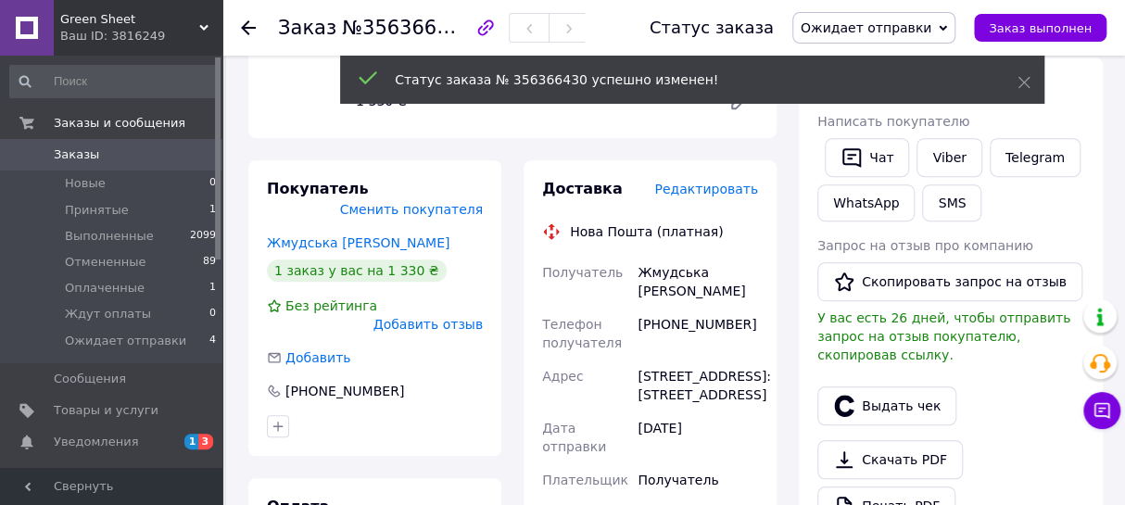
click at [700, 188] on span "Редактировать" at bounding box center [706, 189] width 104 height 15
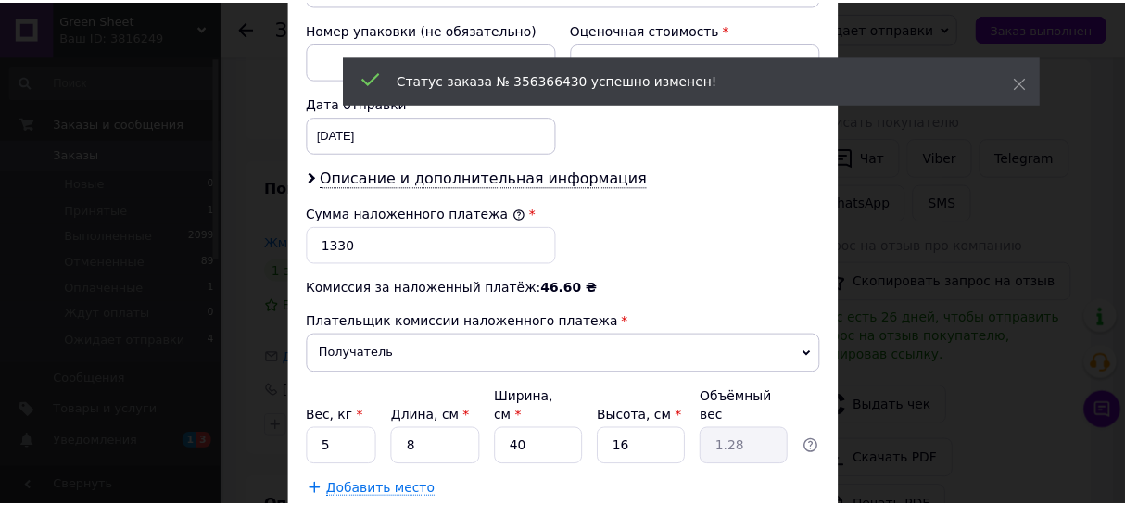
scroll to position [925, 0]
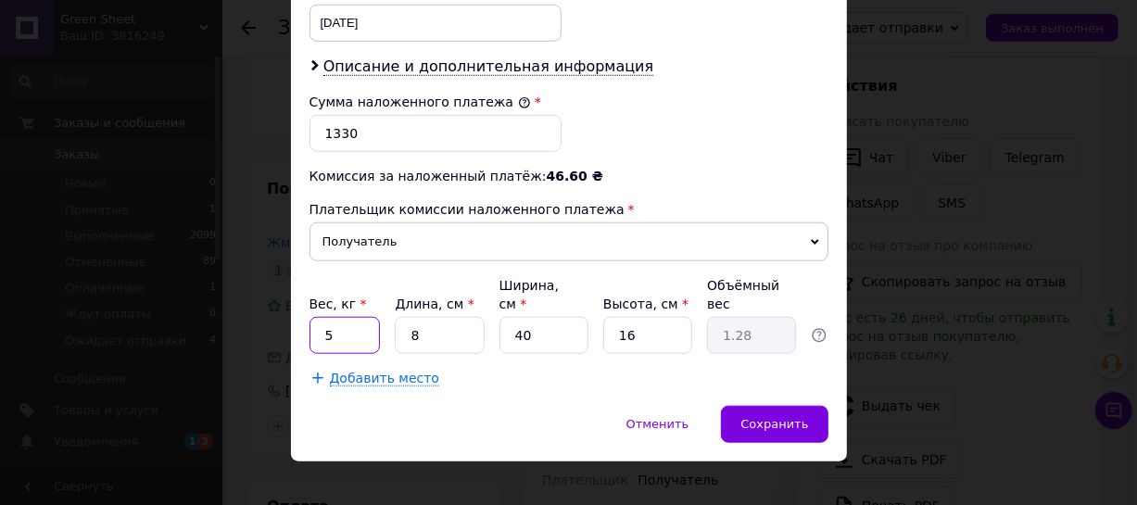
drag, startPoint x: 339, startPoint y: 320, endPoint x: 317, endPoint y: 318, distance: 22.3
click at [317, 318] on input "5" at bounding box center [345, 335] width 71 height 37
type input "1"
drag, startPoint x: 425, startPoint y: 309, endPoint x: 398, endPoint y: 310, distance: 27.8
click at [398, 317] on input "8" at bounding box center [439, 335] width 89 height 37
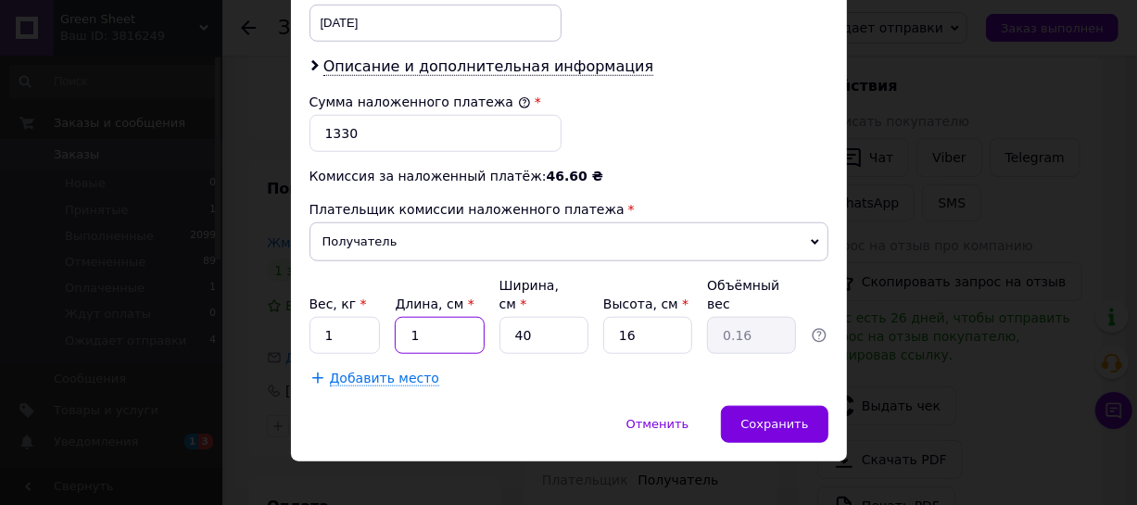
type input "1"
type input "0.16"
type input "15"
type input "2.4"
type input "15"
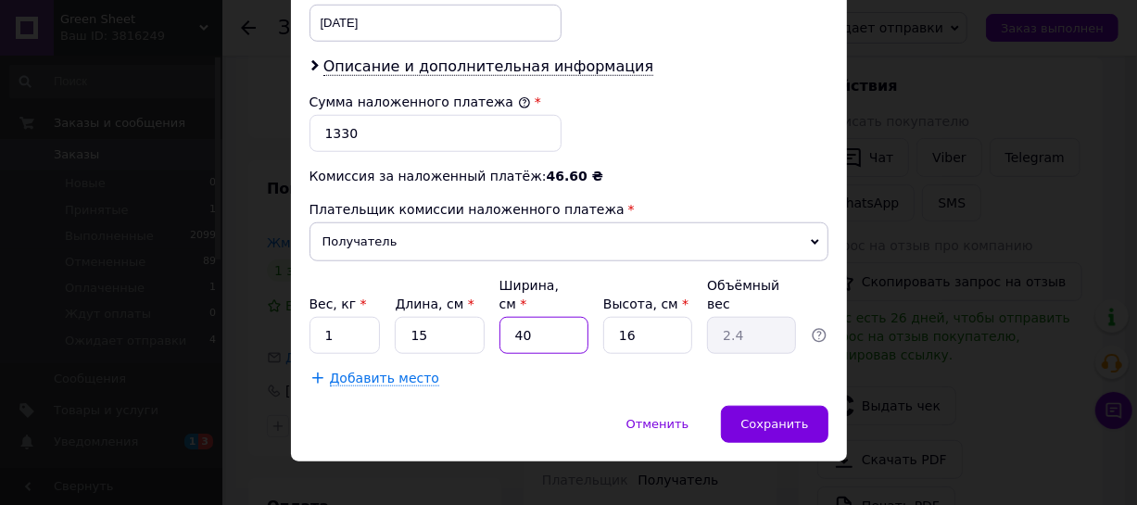
drag, startPoint x: 525, startPoint y: 311, endPoint x: 509, endPoint y: 313, distance: 16.8
click at [509, 317] on input "40" at bounding box center [543, 335] width 89 height 37
type input "2"
type input "0.12"
type input "25"
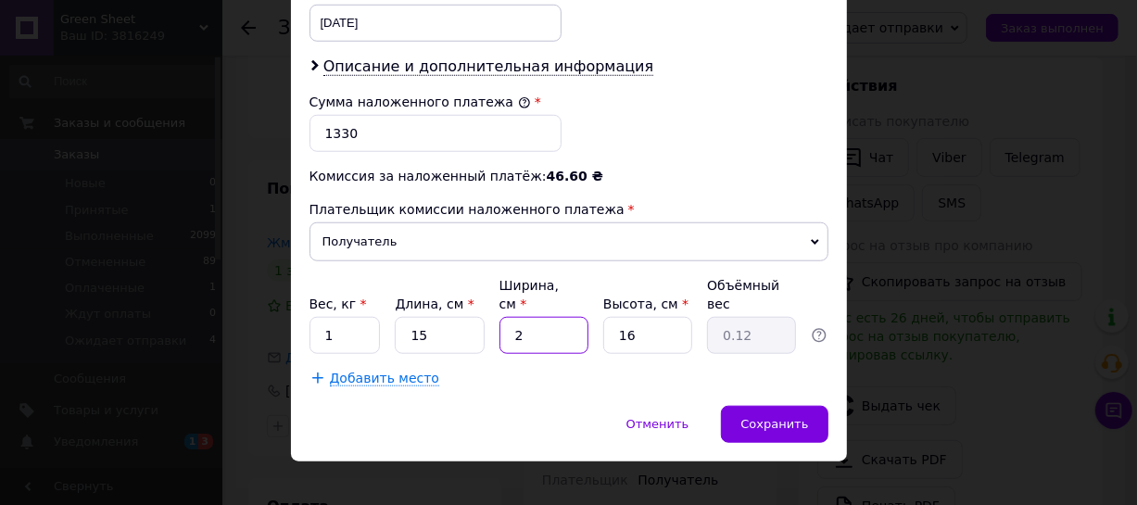
type input "1.5"
type input "25"
click at [784, 417] on span "Сохранить" at bounding box center [774, 424] width 68 height 14
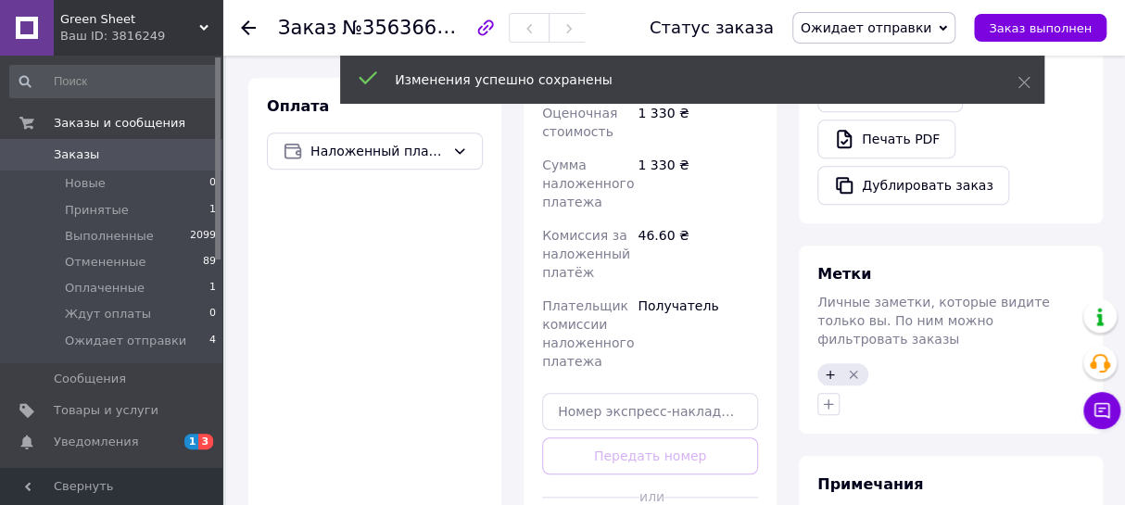
scroll to position [982, 0]
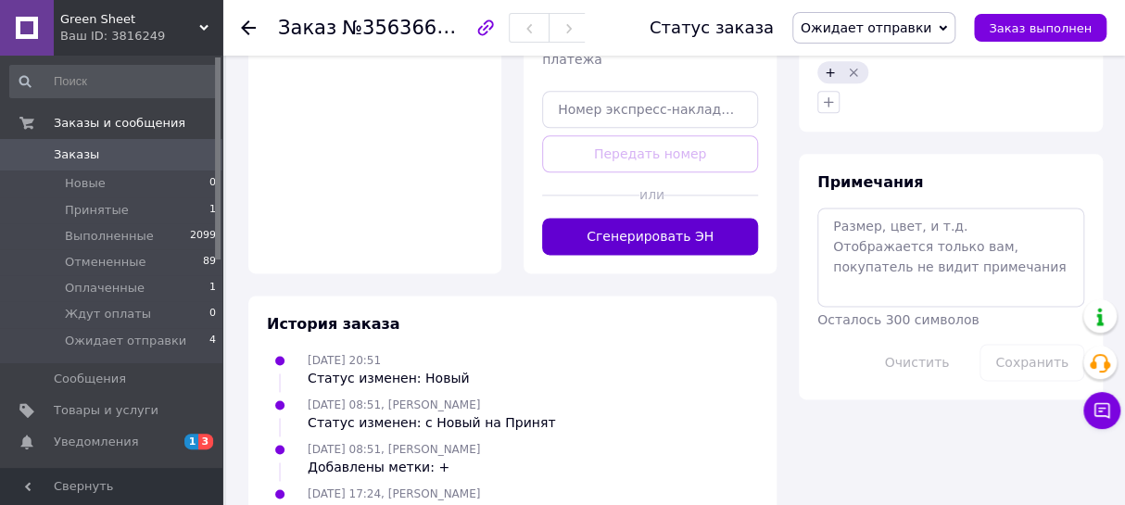
click at [680, 237] on button "Сгенерировать ЭН" at bounding box center [650, 236] width 216 height 37
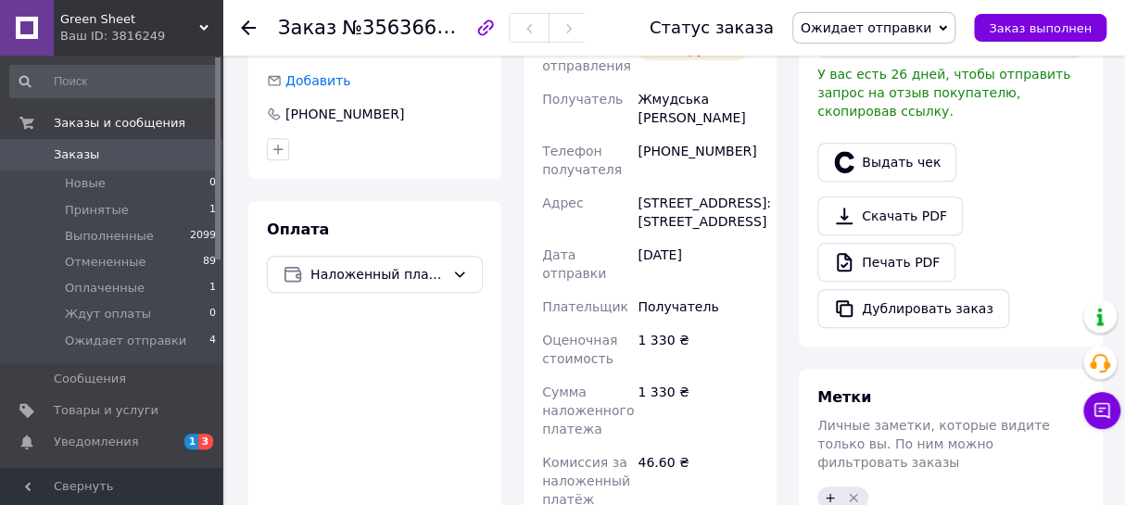
scroll to position [701, 0]
